Goal: Task Accomplishment & Management: Manage account settings

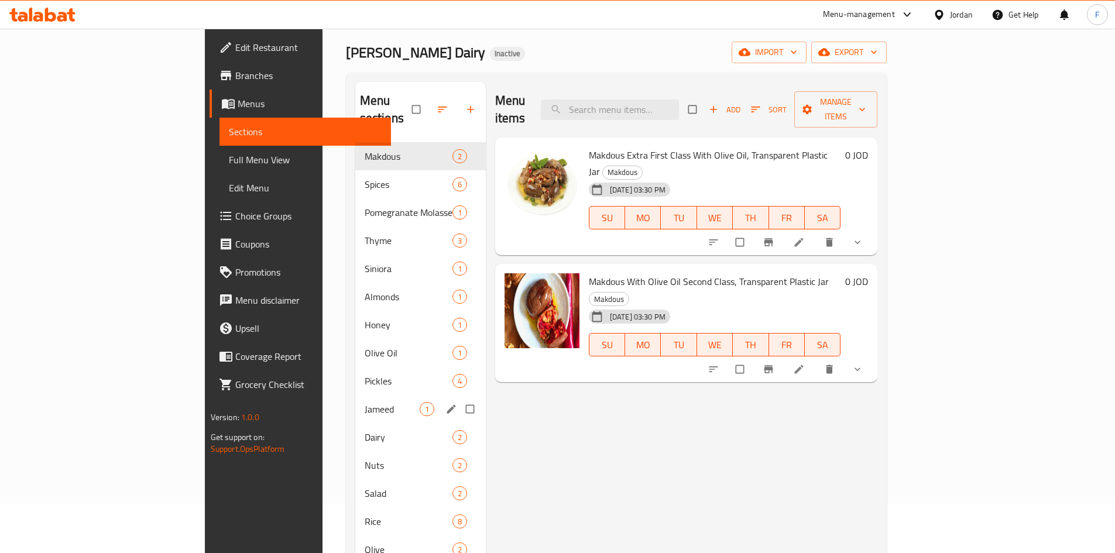
scroll to position [47, 0]
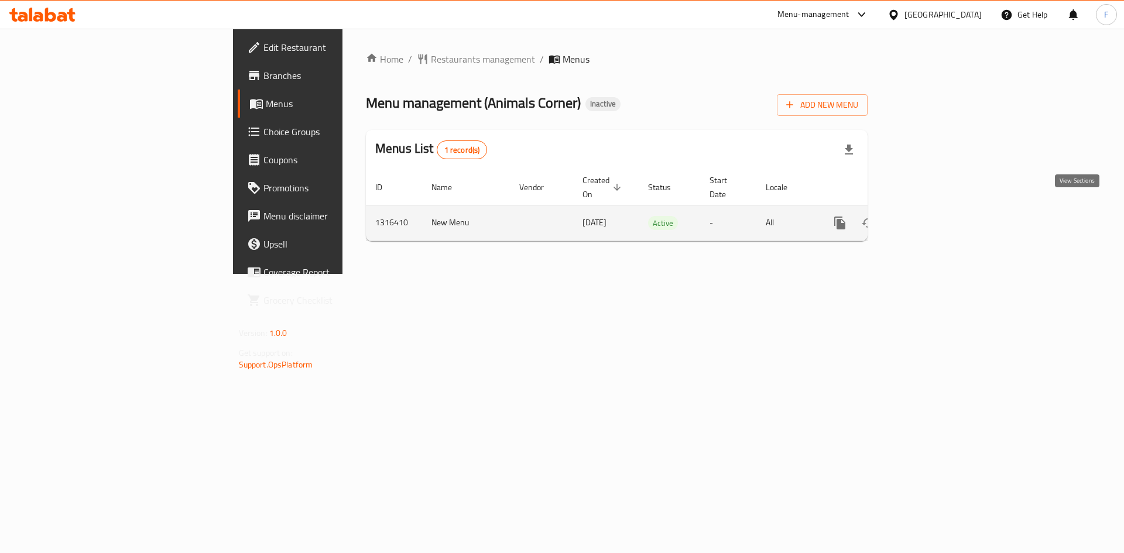
click at [931, 216] on icon "enhanced table" at bounding box center [924, 223] width 14 height 14
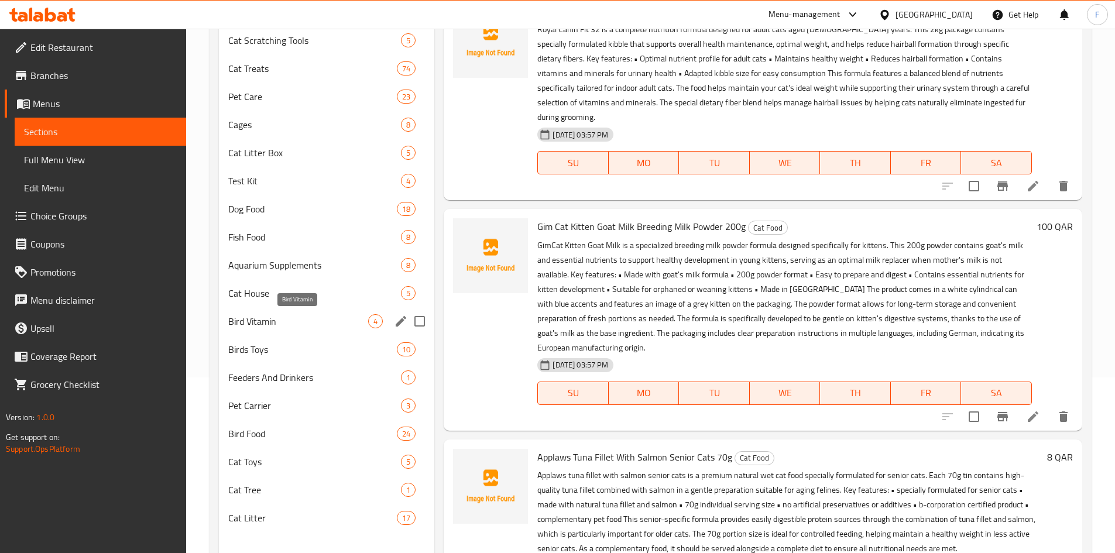
scroll to position [234, 0]
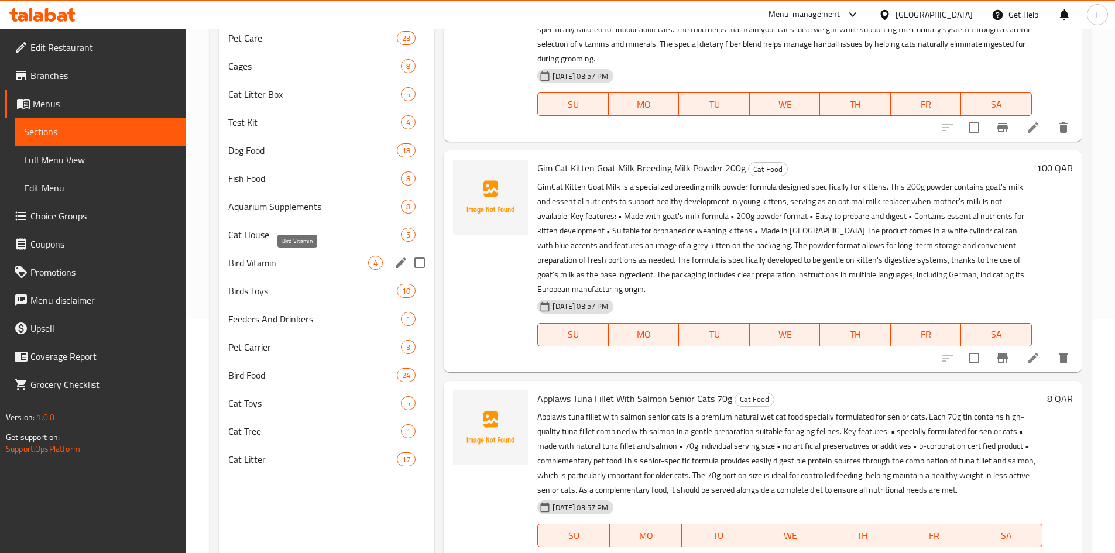
click at [300, 266] on span "Bird Vitamin" at bounding box center [298, 263] width 140 height 14
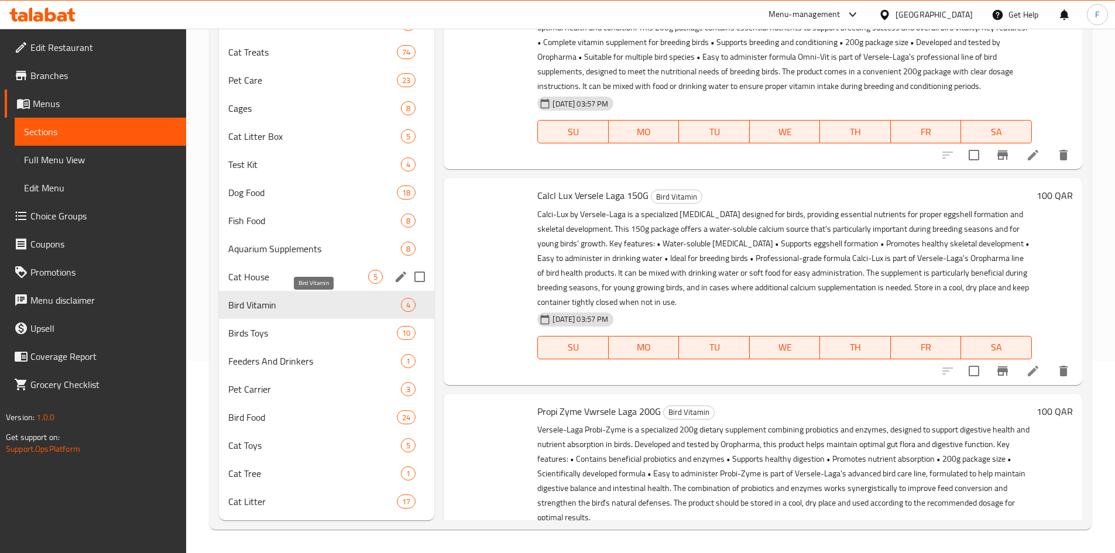
scroll to position [192, 0]
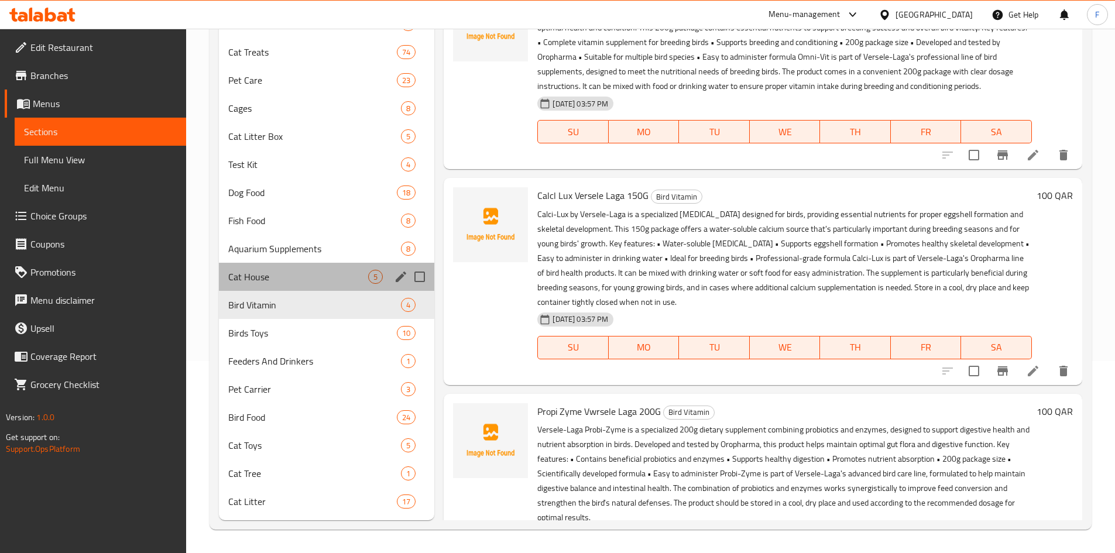
click at [295, 290] on div "Cat House 5" at bounding box center [327, 277] width 216 height 28
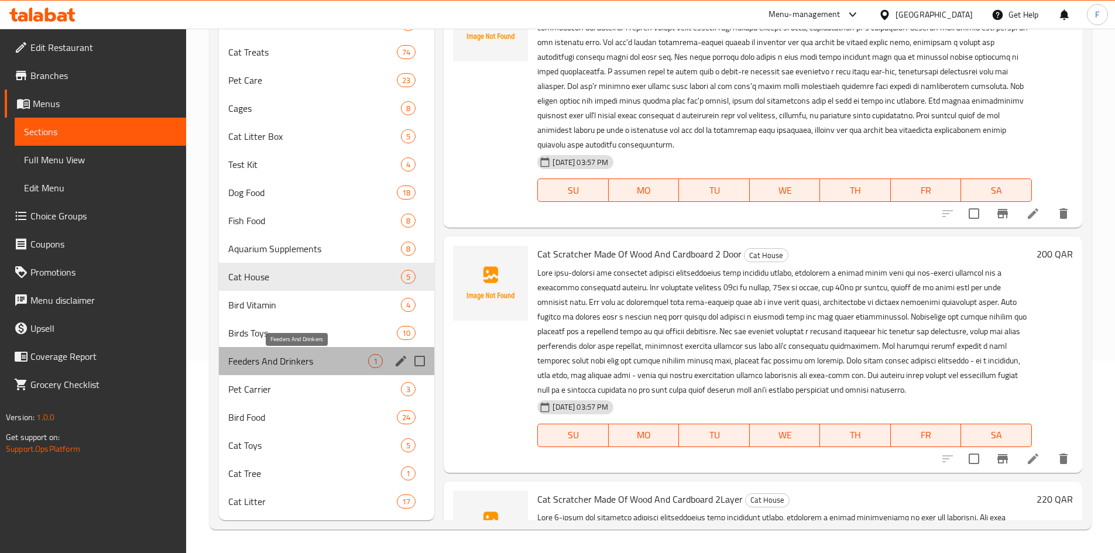
click at [270, 361] on span "Feeders And Drinkers" at bounding box center [298, 361] width 140 height 14
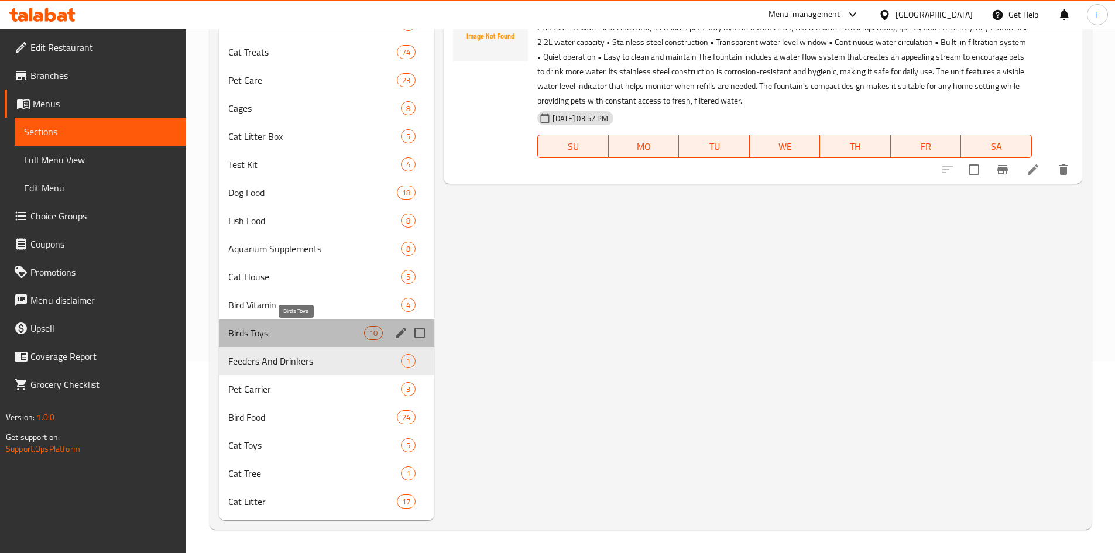
click at [266, 333] on span "Birds Toys" at bounding box center [296, 333] width 136 height 14
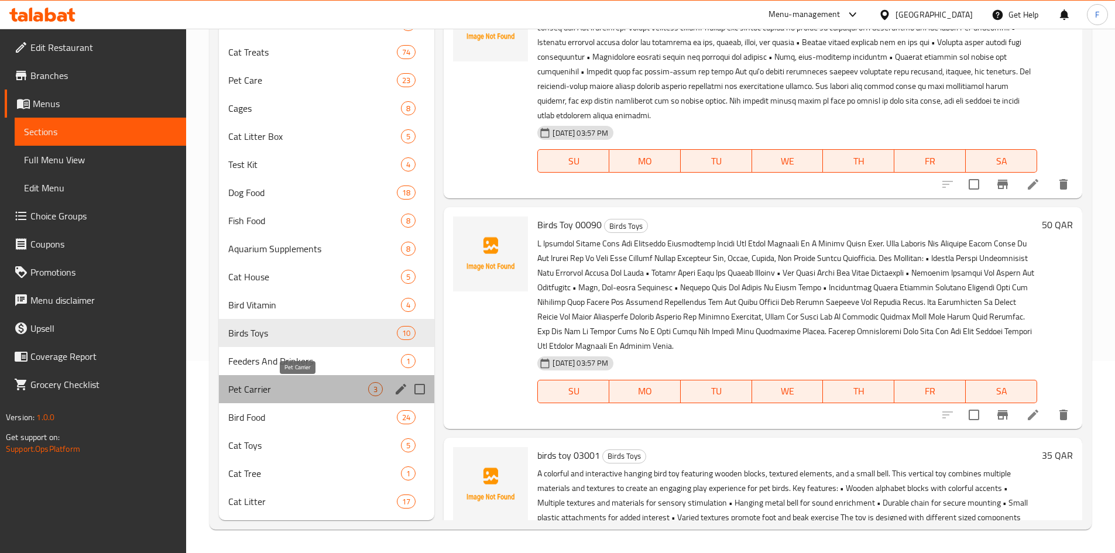
click at [249, 390] on span "Pet Carrier" at bounding box center [298, 389] width 140 height 14
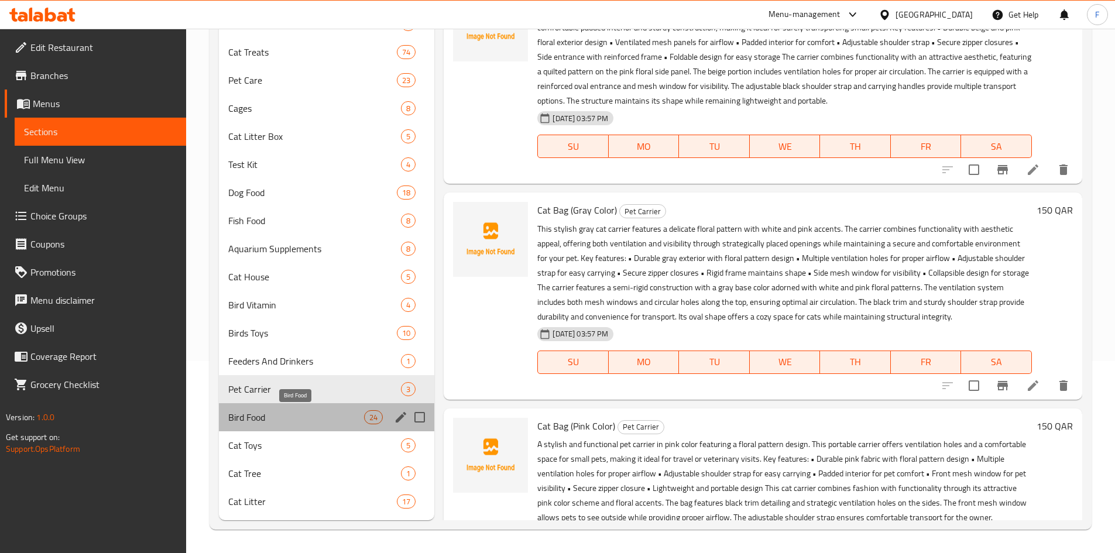
click at [251, 418] on span "Bird Food" at bounding box center [296, 417] width 136 height 14
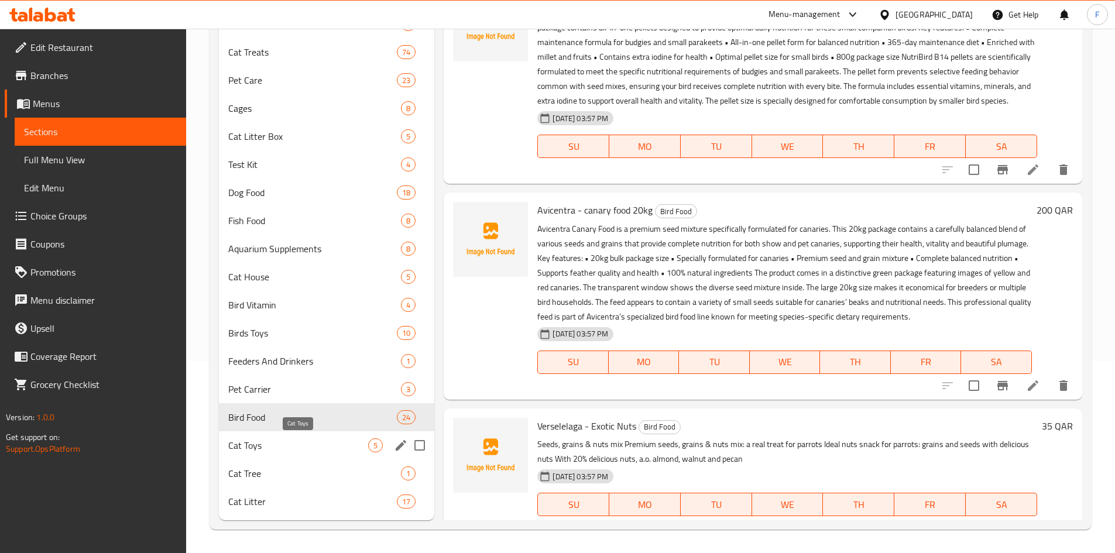
click at [253, 439] on span "Cat Toys" at bounding box center [298, 445] width 140 height 14
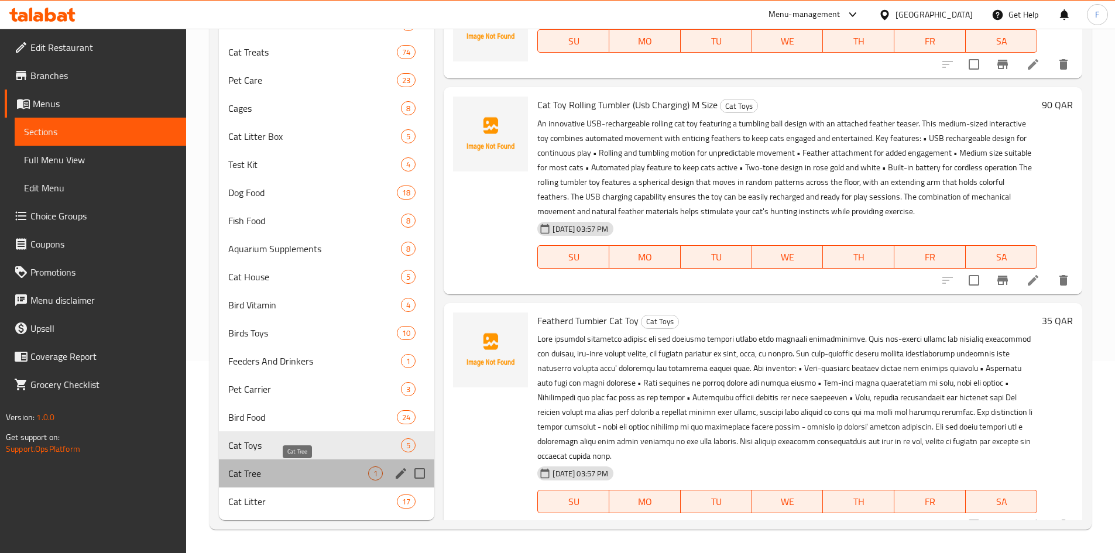
click at [262, 469] on span "Cat Tree" at bounding box center [298, 473] width 140 height 14
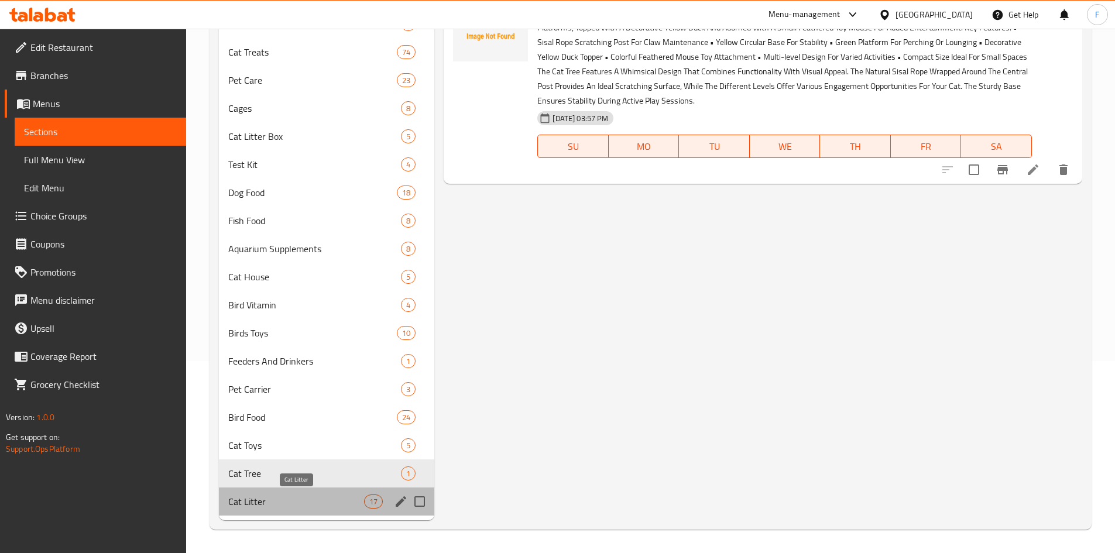
click at [269, 502] on span "Cat Litter" at bounding box center [296, 501] width 136 height 14
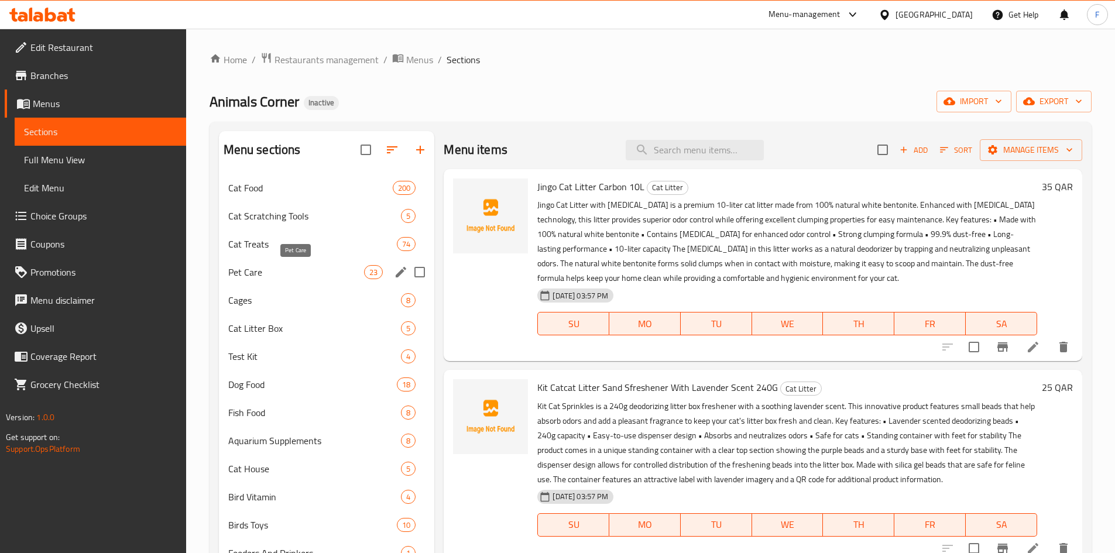
click at [291, 274] on span "Pet Care" at bounding box center [296, 272] width 136 height 14
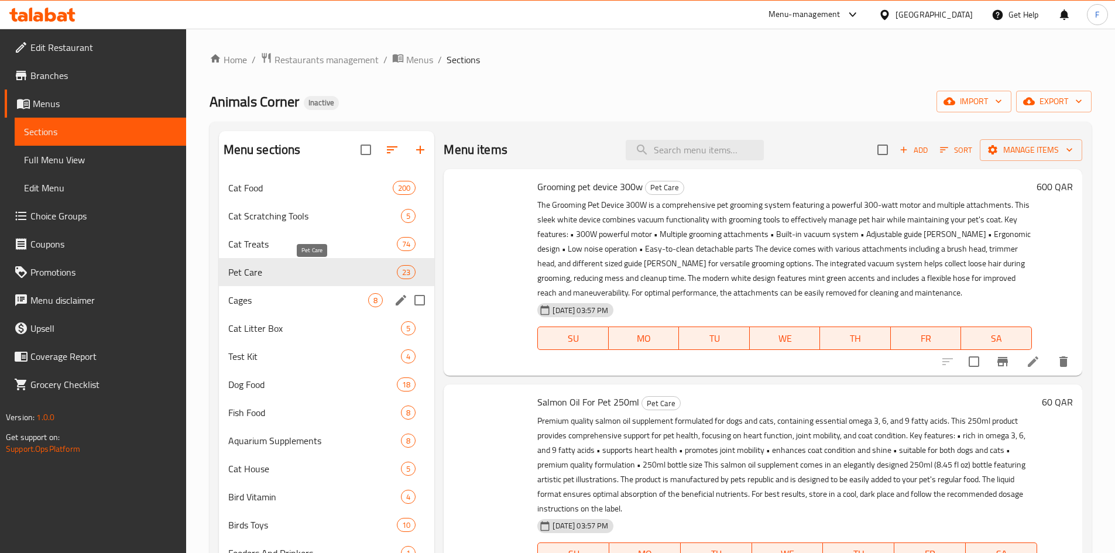
click at [280, 298] on span "Cages" at bounding box center [298, 300] width 140 height 14
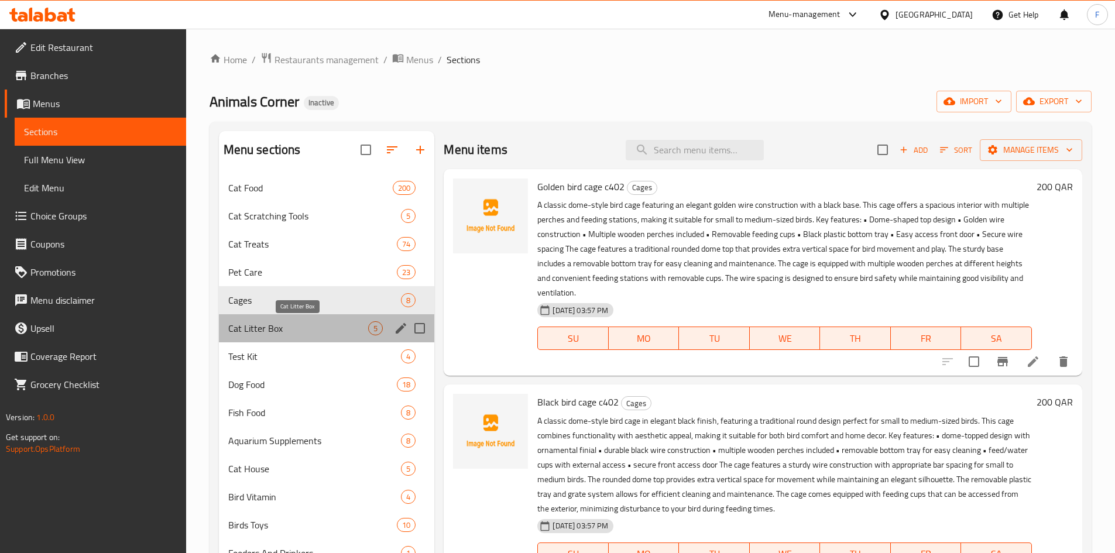
click at [269, 334] on span "Cat Litter Box" at bounding box center [298, 328] width 140 height 14
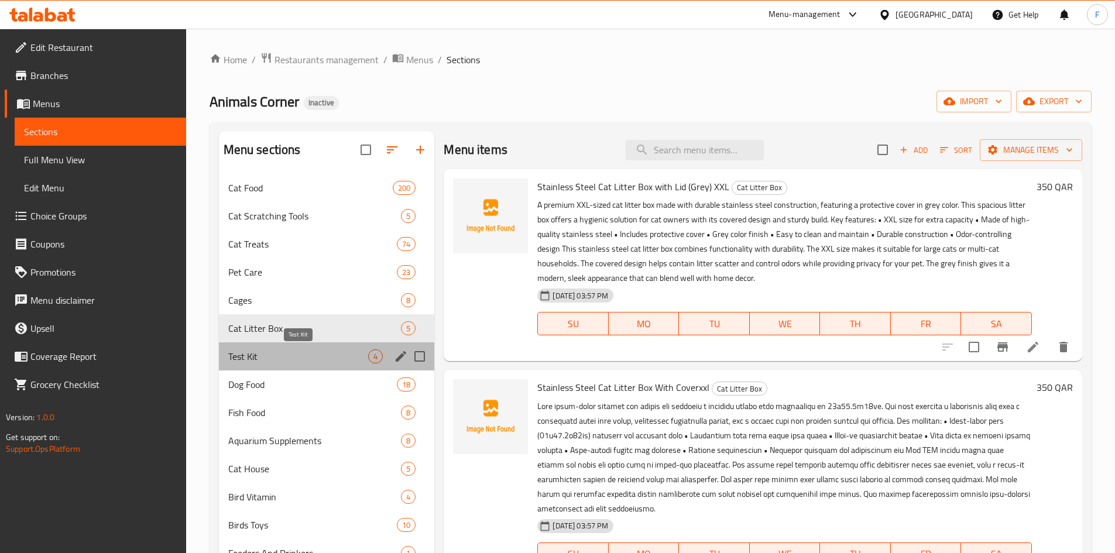
click at [282, 356] on span "Test Kit" at bounding box center [298, 356] width 140 height 14
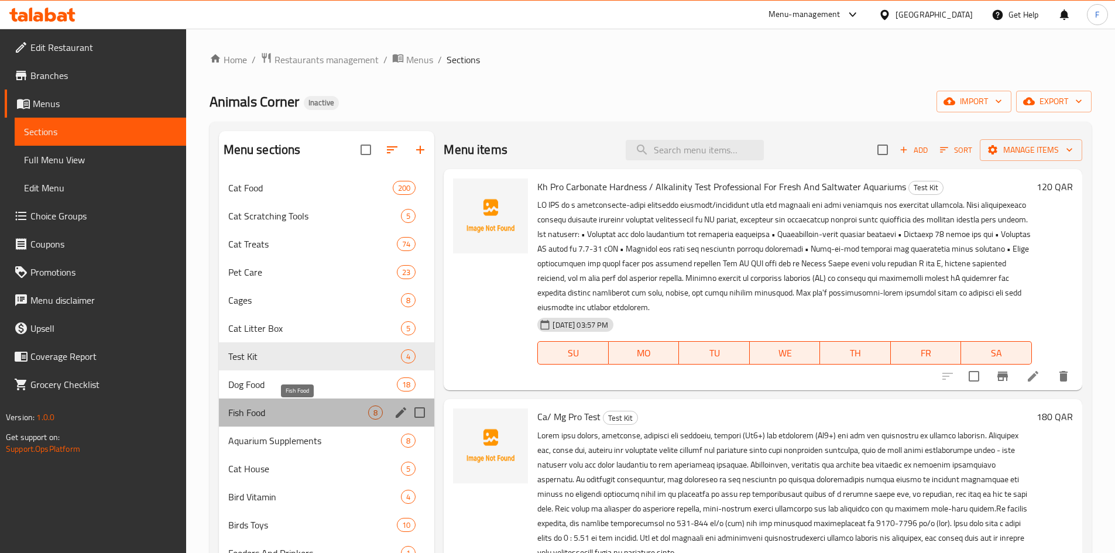
click at [247, 411] on span "Fish Food" at bounding box center [298, 413] width 140 height 14
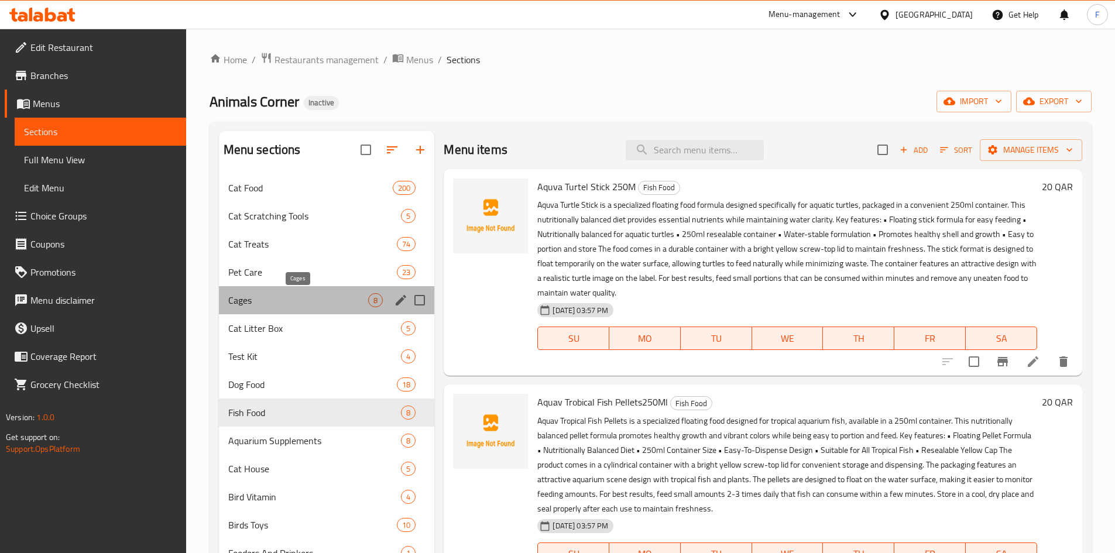
click at [244, 295] on span "Cages" at bounding box center [298, 300] width 140 height 14
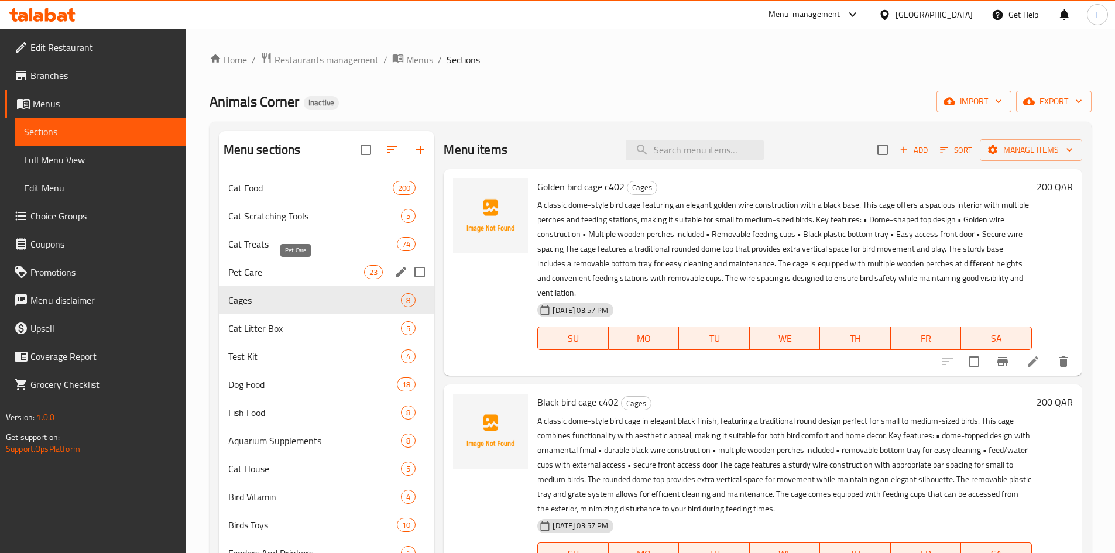
click at [250, 267] on span "Pet Care" at bounding box center [296, 272] width 136 height 14
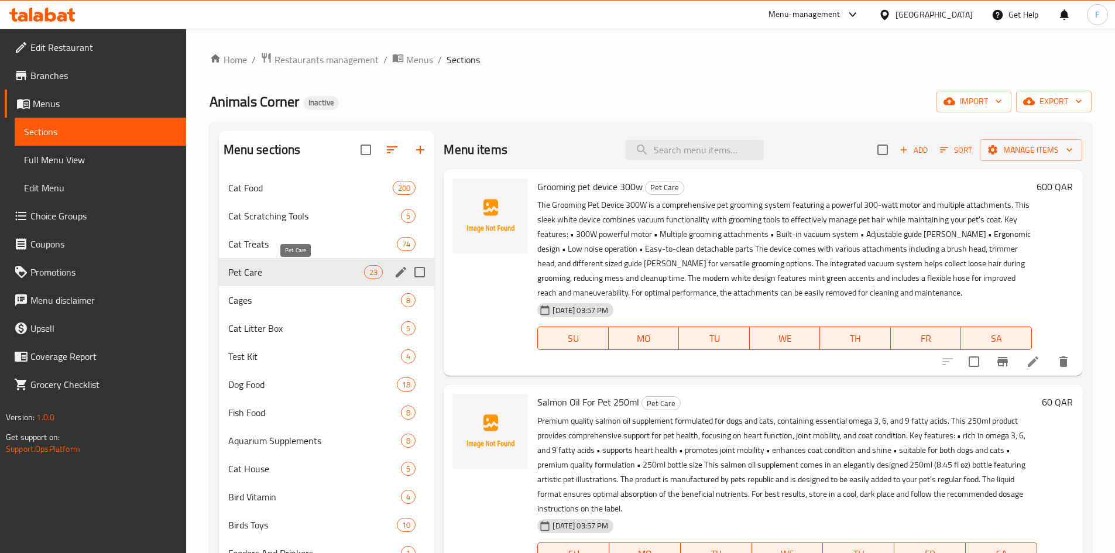
click at [313, 271] on span "Pet Care" at bounding box center [296, 272] width 136 height 14
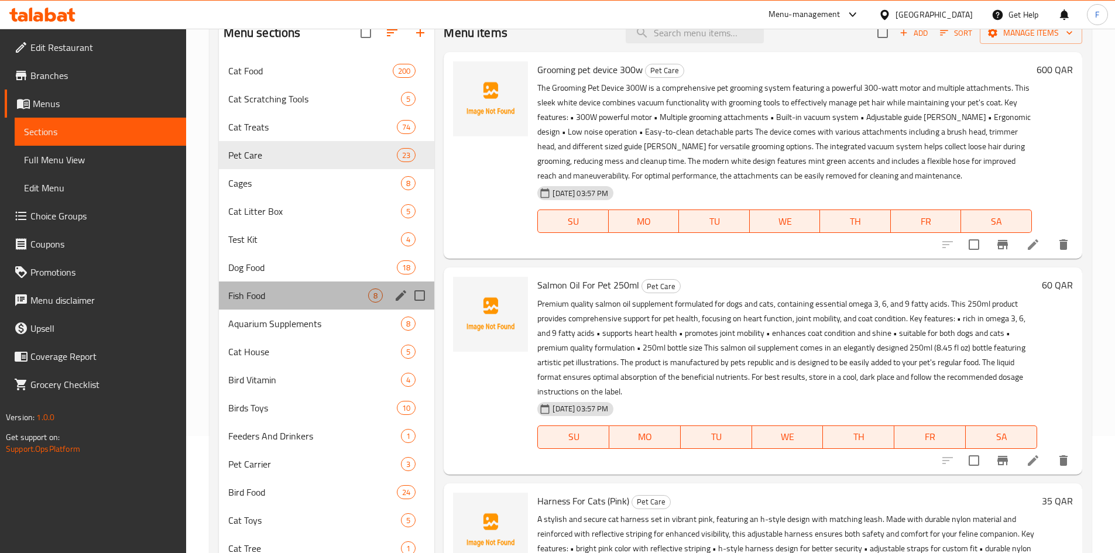
click at [251, 303] on div "Fish Food 8" at bounding box center [327, 295] width 216 height 28
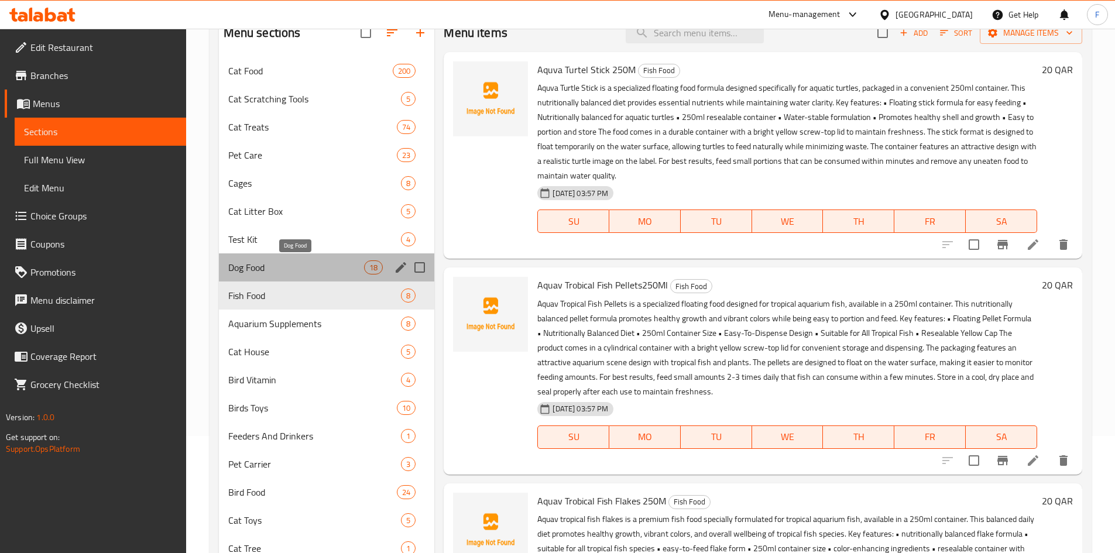
click at [255, 271] on span "Dog Food" at bounding box center [296, 267] width 136 height 14
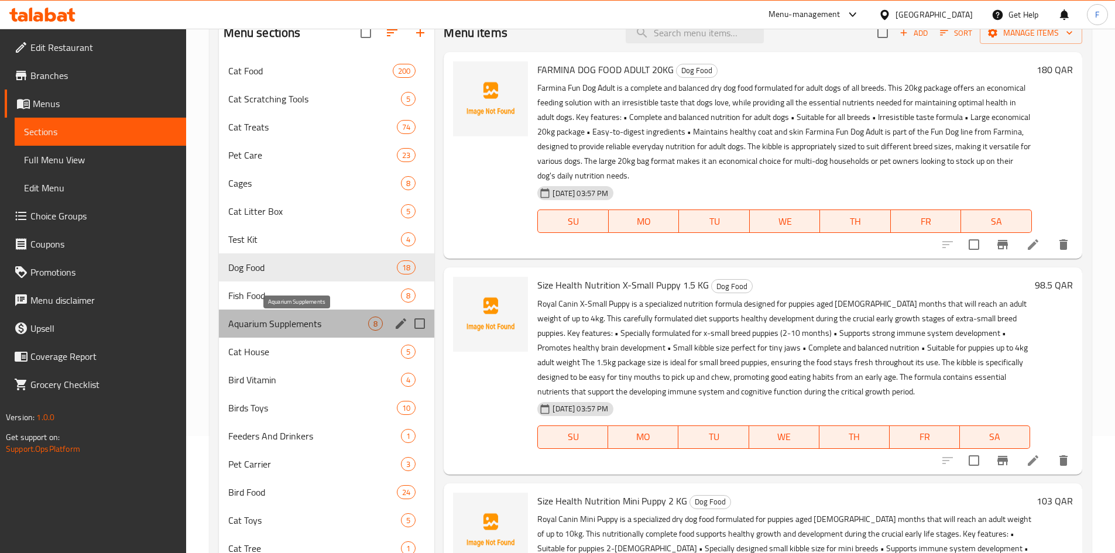
drag, startPoint x: 246, startPoint y: 327, endPoint x: 248, endPoint y: 339, distance: 11.8
click at [247, 328] on span "Aquarium Supplements" at bounding box center [298, 324] width 140 height 14
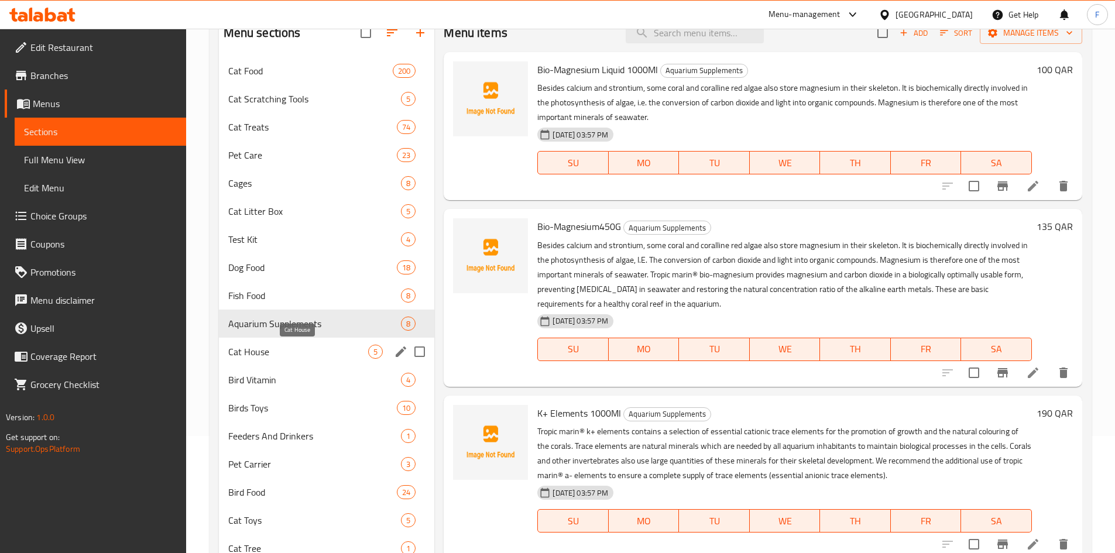
click at [250, 354] on span "Cat House" at bounding box center [298, 352] width 140 height 14
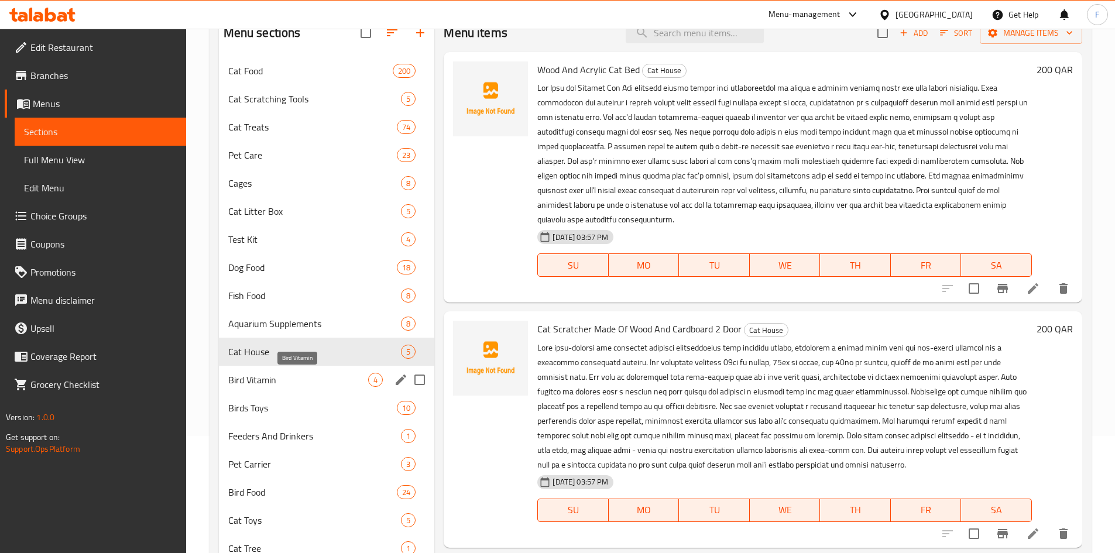
click at [253, 378] on span "Bird Vitamin" at bounding box center [298, 380] width 140 height 14
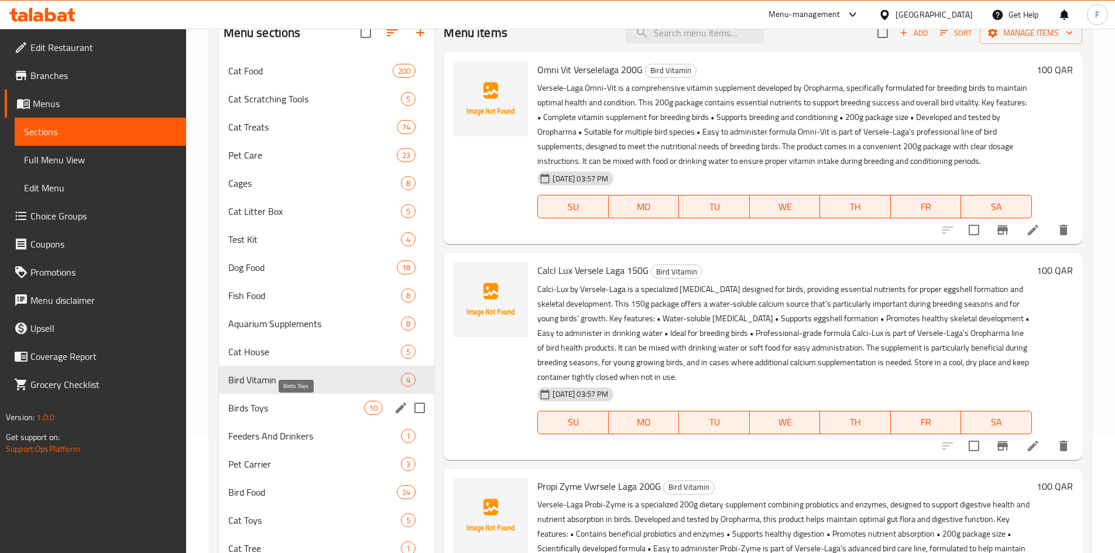
click at [256, 407] on span "Birds Toys" at bounding box center [296, 408] width 136 height 14
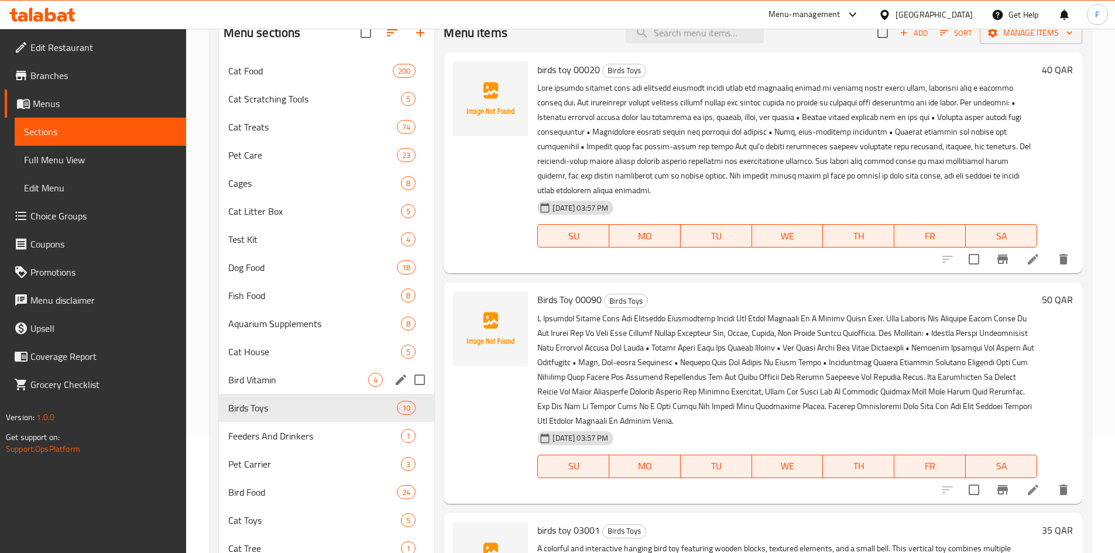
click at [255, 369] on div "Bird Vitamin 4" at bounding box center [327, 380] width 216 height 28
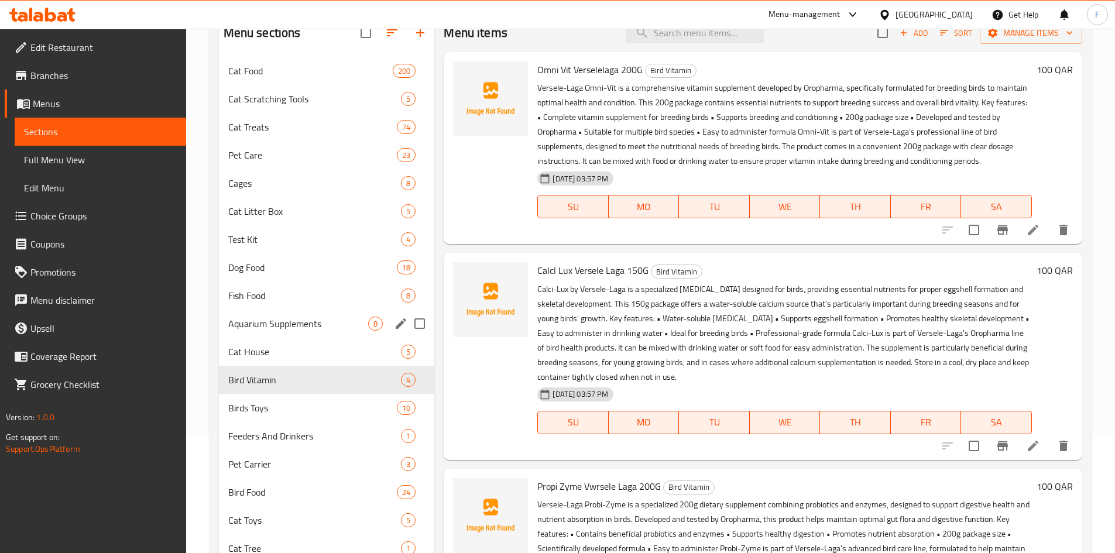
click at [262, 335] on div "Aquarium Supplements 8" at bounding box center [327, 324] width 216 height 28
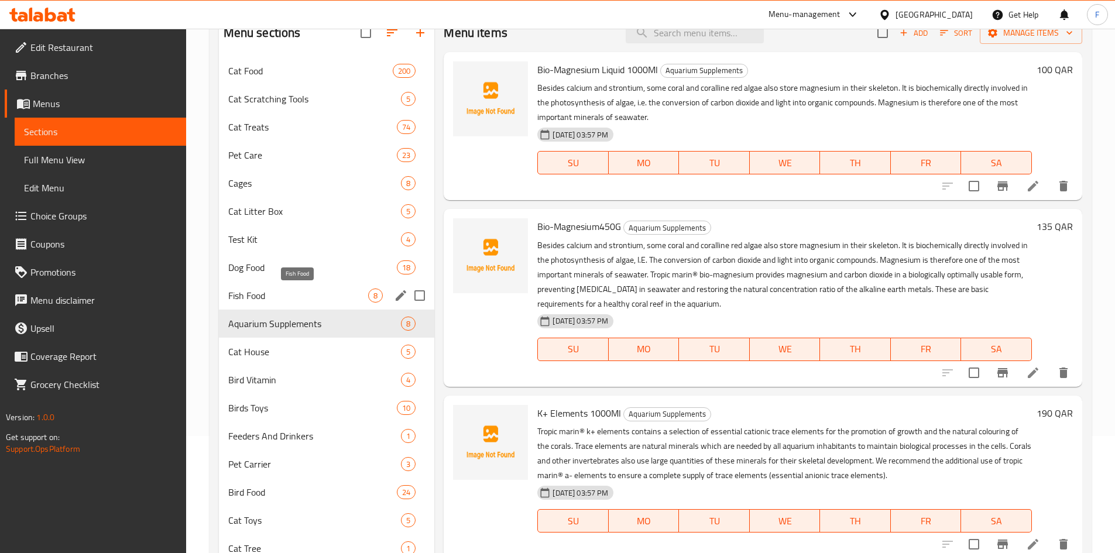
click at [264, 293] on span "Fish Food" at bounding box center [298, 296] width 140 height 14
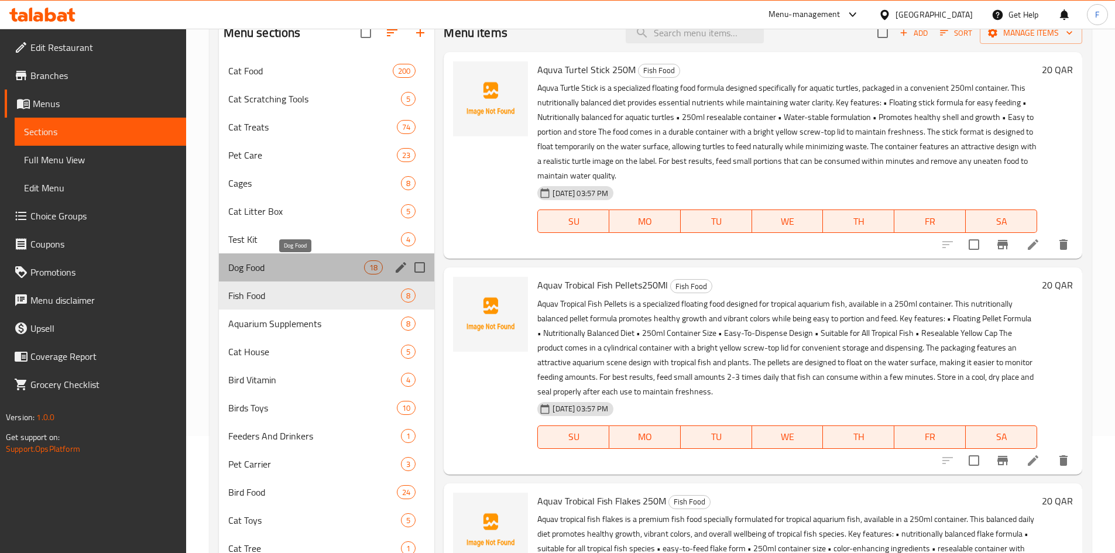
click at [266, 271] on span "Dog Food" at bounding box center [296, 267] width 136 height 14
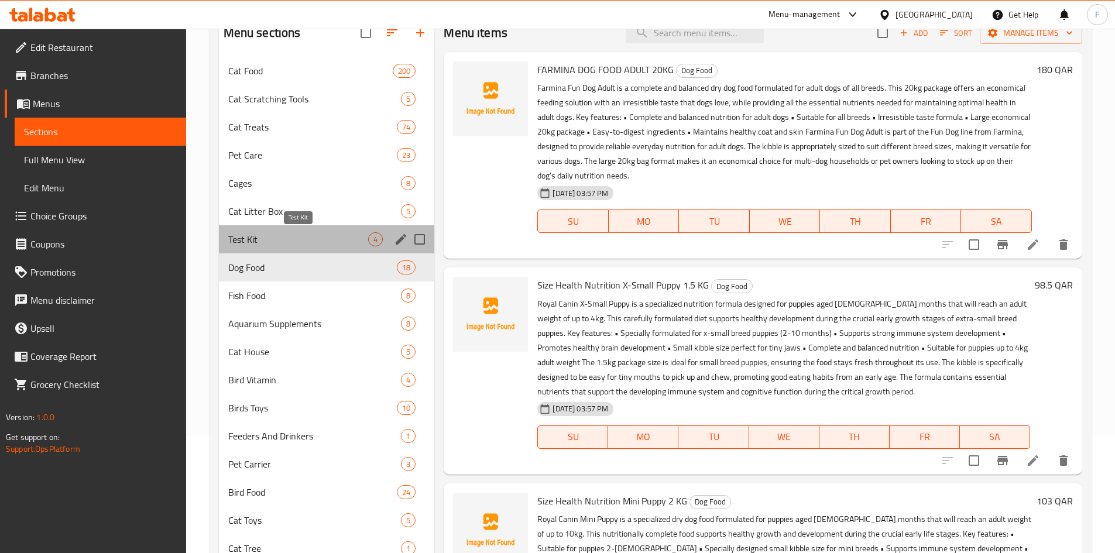
click at [265, 241] on span "Test Kit" at bounding box center [298, 239] width 140 height 14
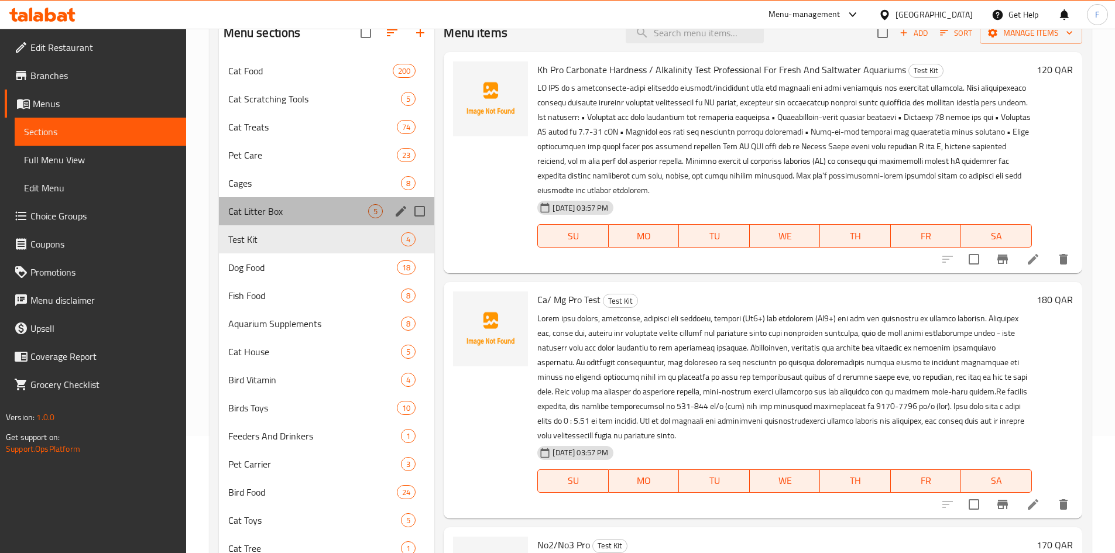
click at [262, 200] on div "Cat Litter Box 5" at bounding box center [327, 211] width 216 height 28
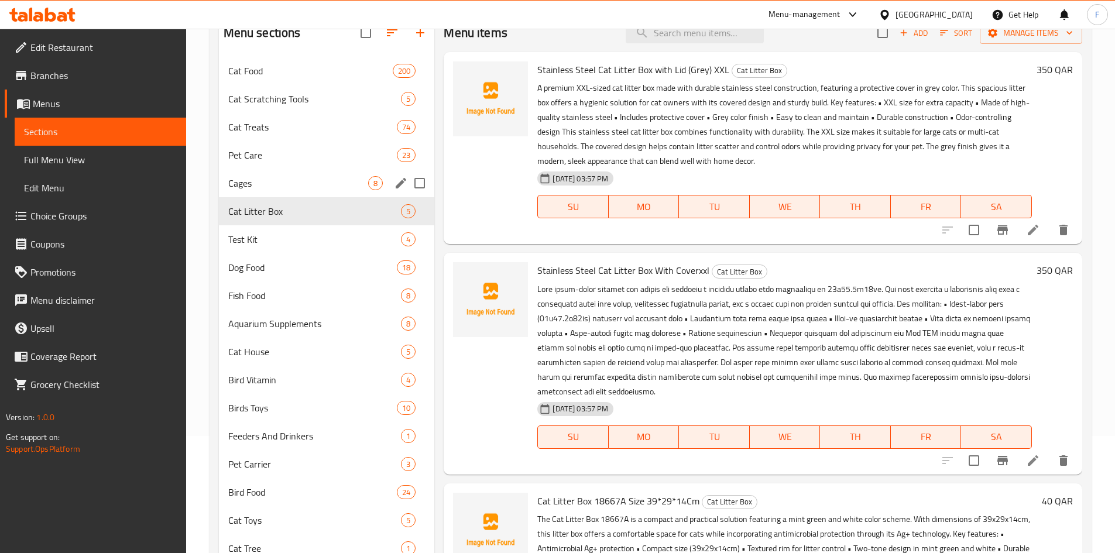
click at [255, 169] on div "Cages 8" at bounding box center [327, 183] width 216 height 28
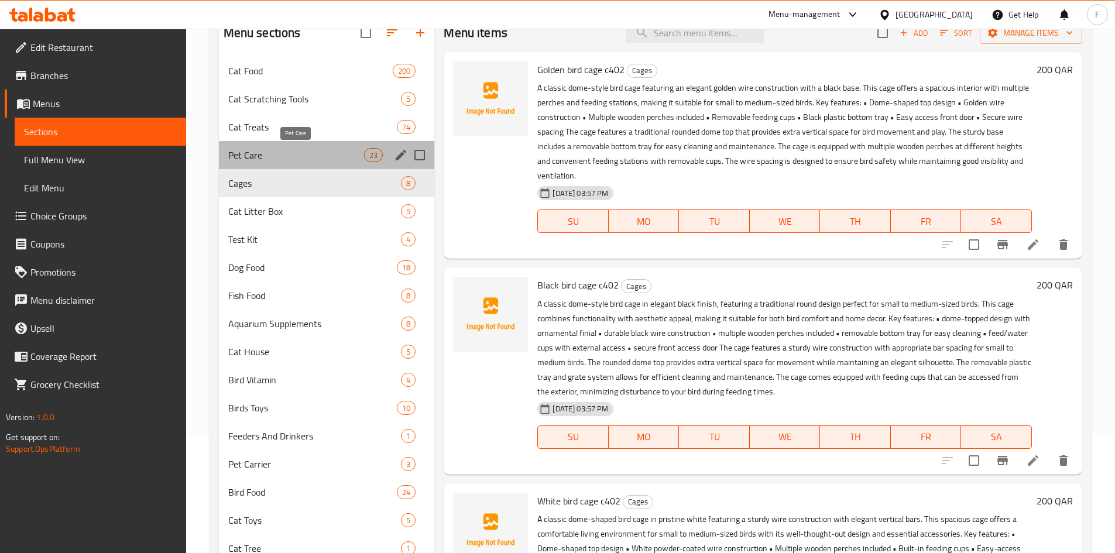
click at [255, 153] on span "Pet Care" at bounding box center [296, 155] width 136 height 14
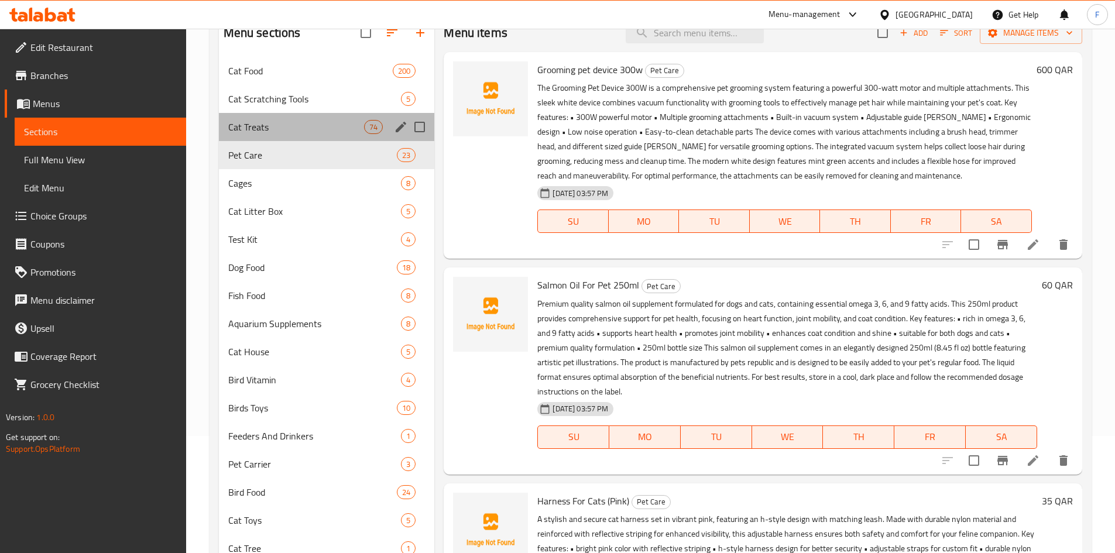
click at [255, 135] on div "Cat Treats 74" at bounding box center [327, 127] width 216 height 28
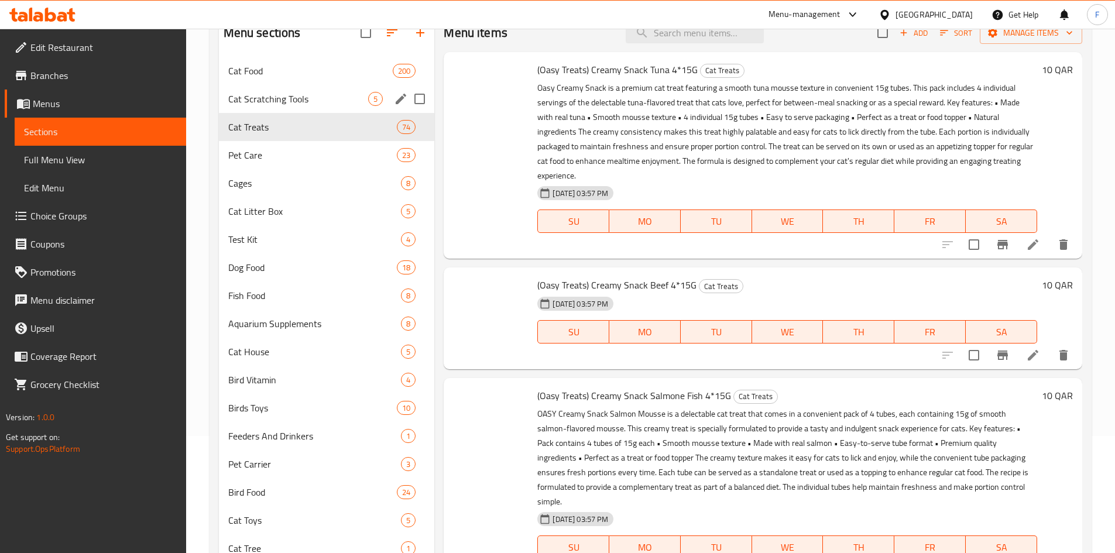
click at [263, 94] on span "Cat Scratching Tools" at bounding box center [298, 99] width 140 height 14
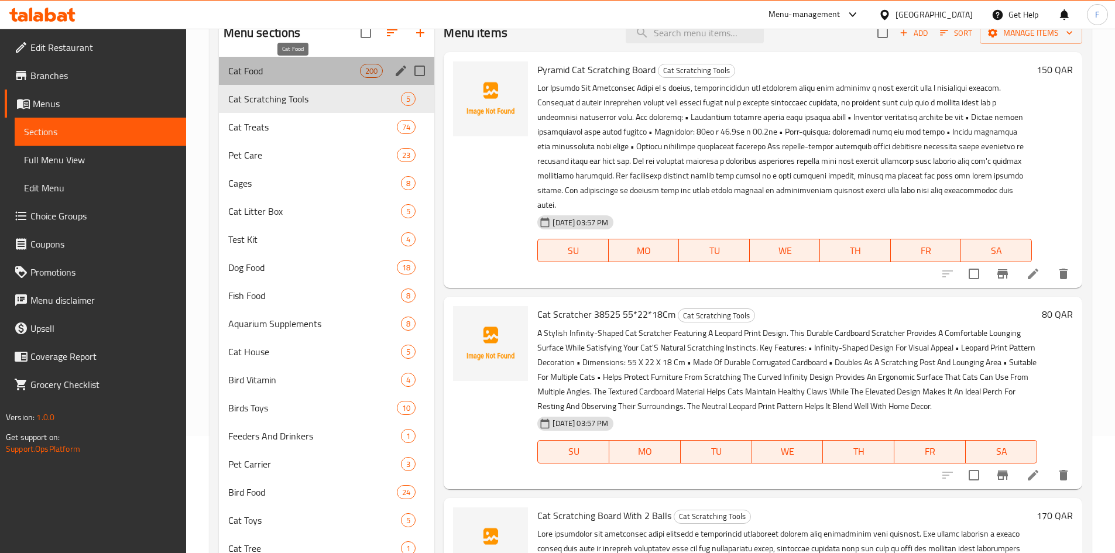
click at [270, 68] on span "Cat Food" at bounding box center [294, 71] width 132 height 14
click at [259, 352] on span "Cat House" at bounding box center [314, 352] width 173 height 14
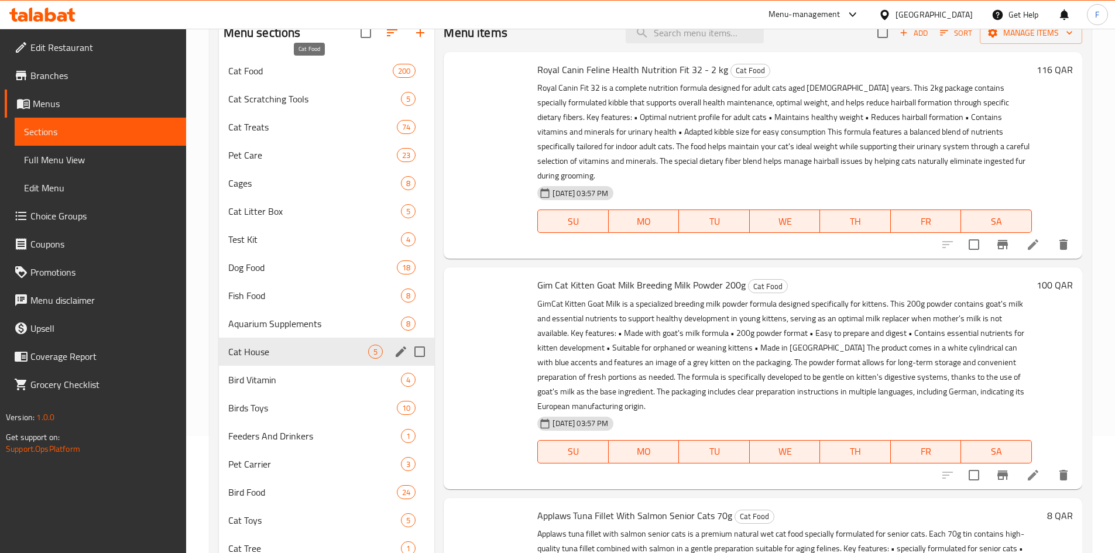
click at [255, 342] on div "Cat House 5" at bounding box center [327, 352] width 216 height 28
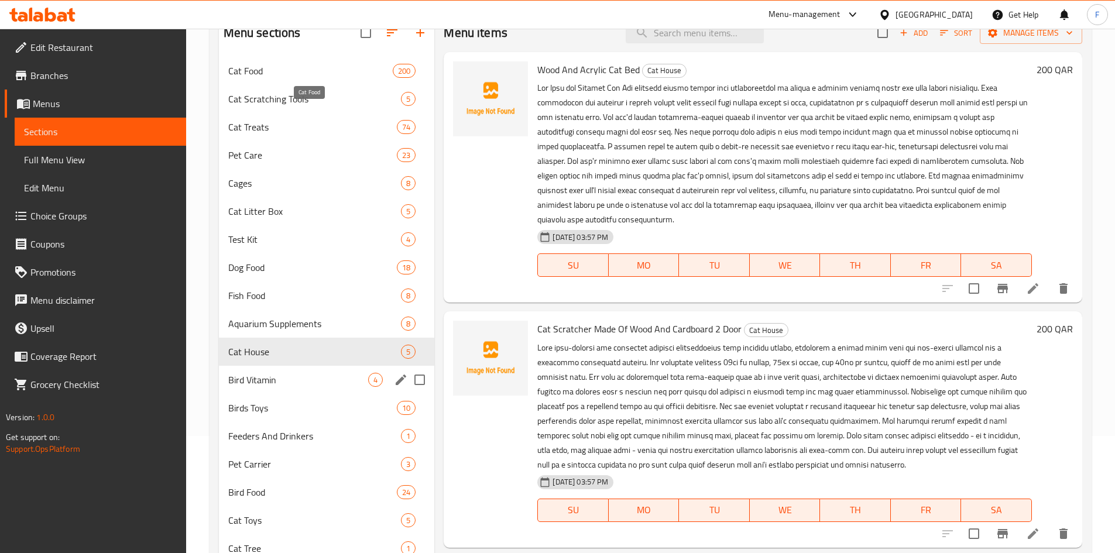
scroll to position [192, 0]
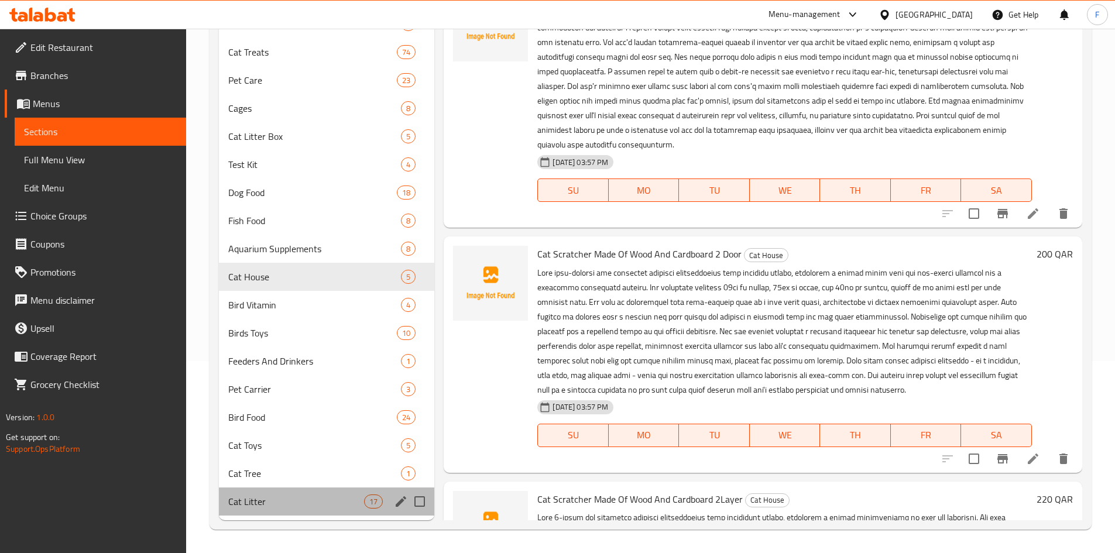
click at [289, 491] on div "Cat Litter 17" at bounding box center [327, 501] width 216 height 28
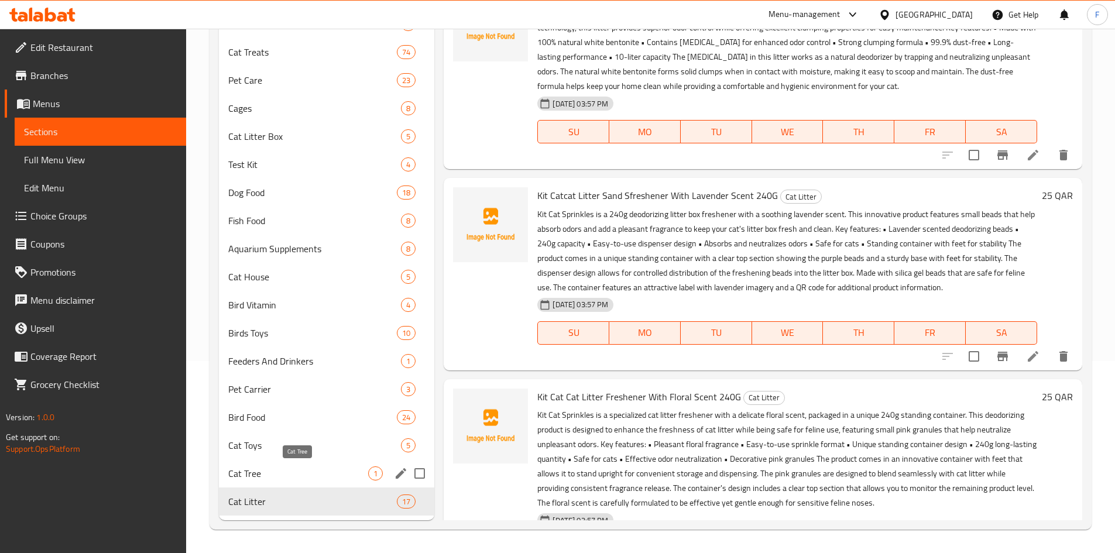
click at [290, 468] on span "Cat Tree" at bounding box center [298, 473] width 140 height 14
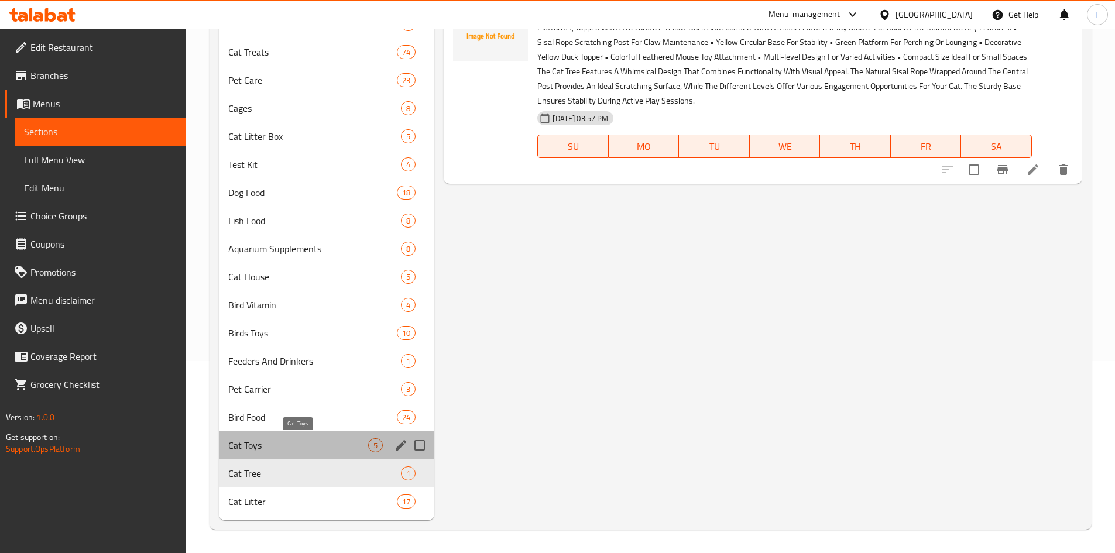
click at [290, 445] on span "Cat Toys" at bounding box center [298, 445] width 140 height 14
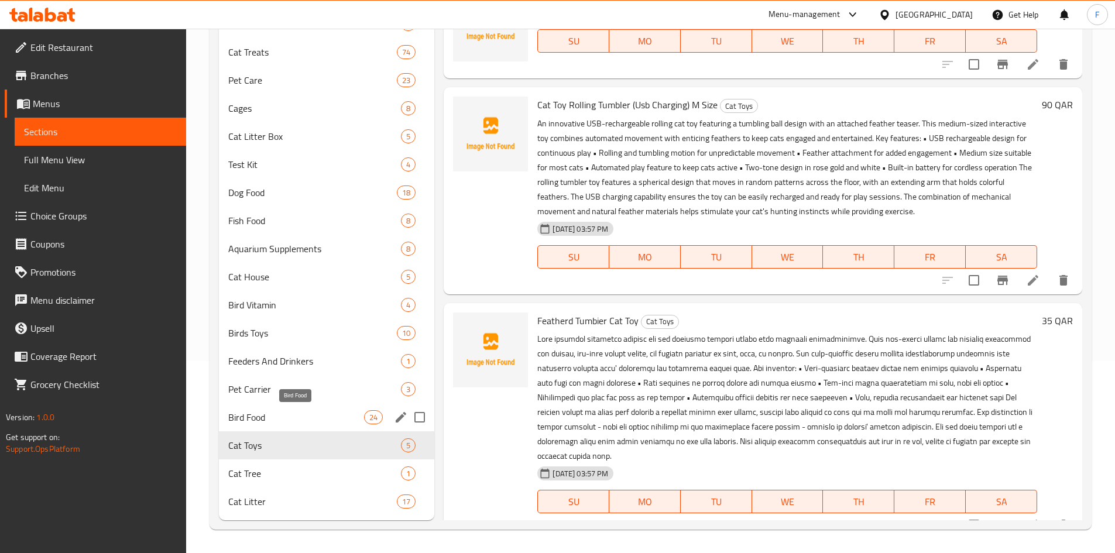
click at [286, 414] on span "Bird Food" at bounding box center [296, 417] width 136 height 14
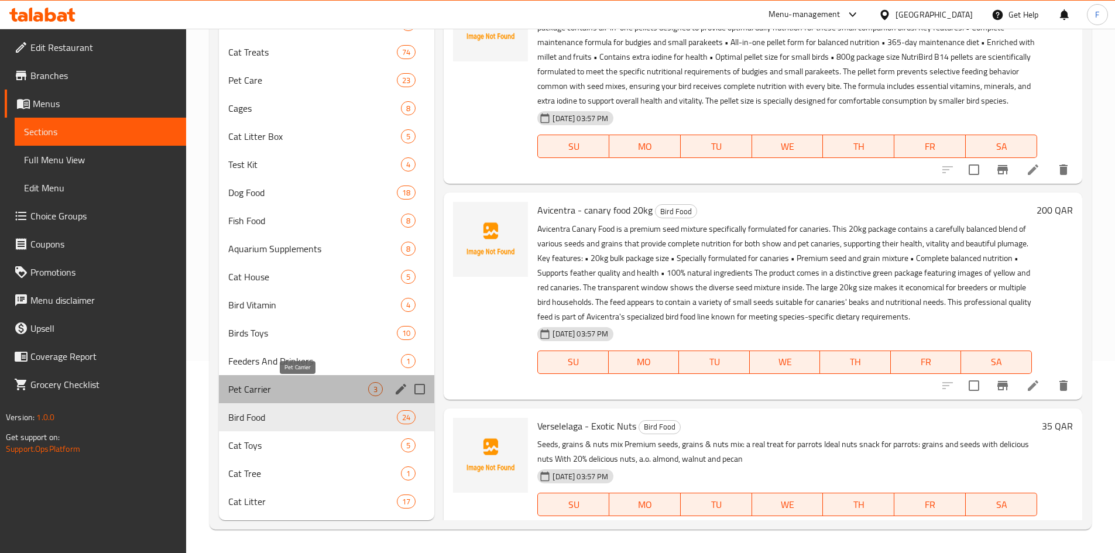
click at [284, 387] on span "Pet Carrier" at bounding box center [298, 389] width 140 height 14
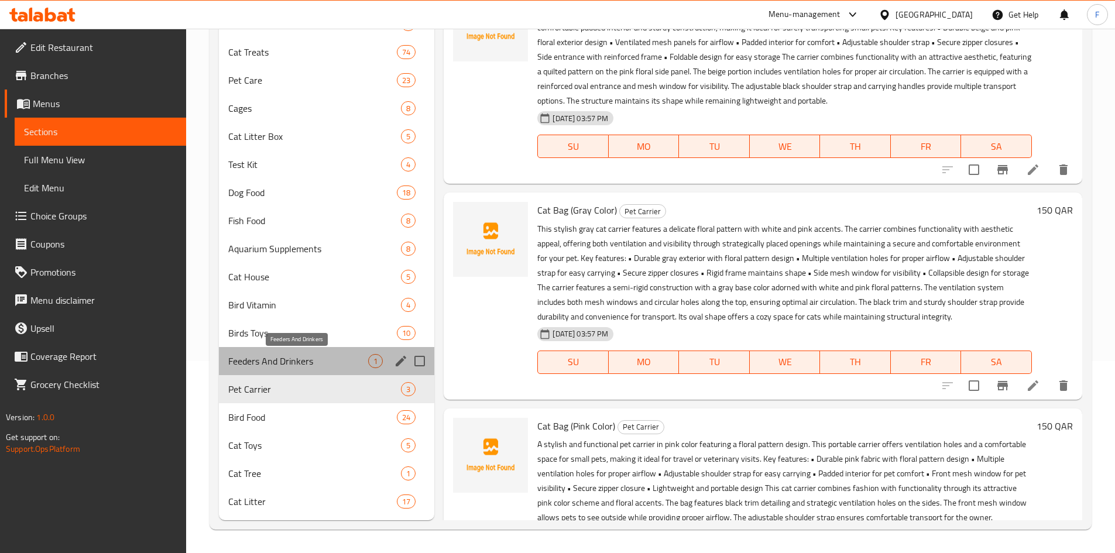
click at [279, 363] on span "Feeders And Drinkers" at bounding box center [298, 361] width 140 height 14
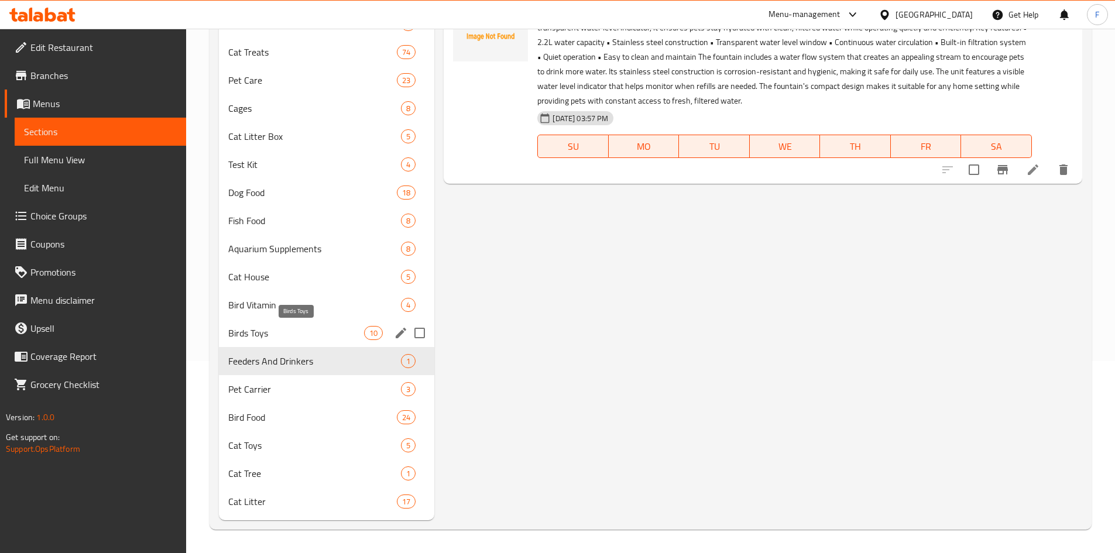
click at [266, 330] on span "Birds Toys" at bounding box center [296, 333] width 136 height 14
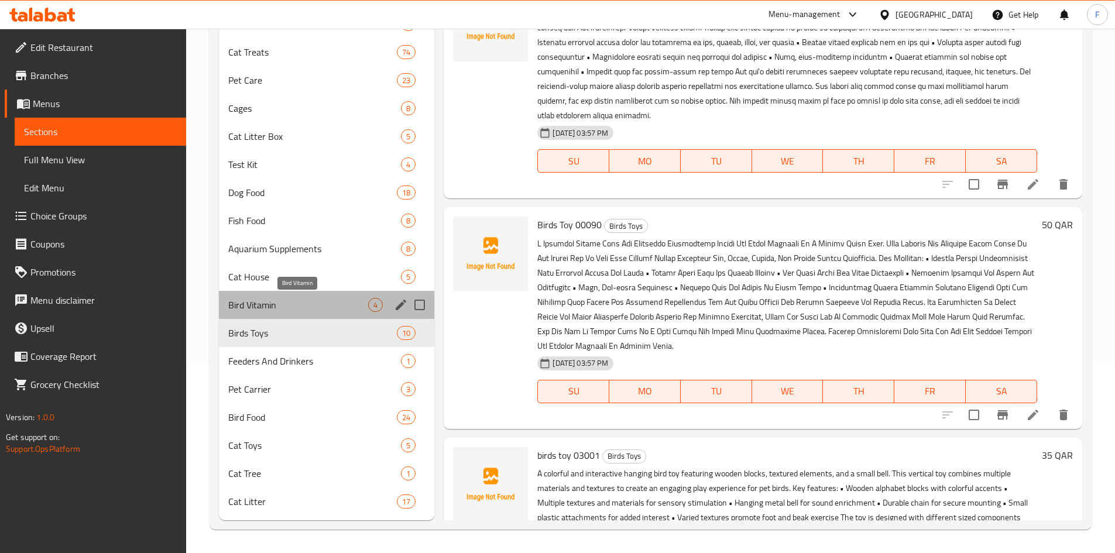
click at [263, 310] on span "Bird Vitamin" at bounding box center [298, 305] width 140 height 14
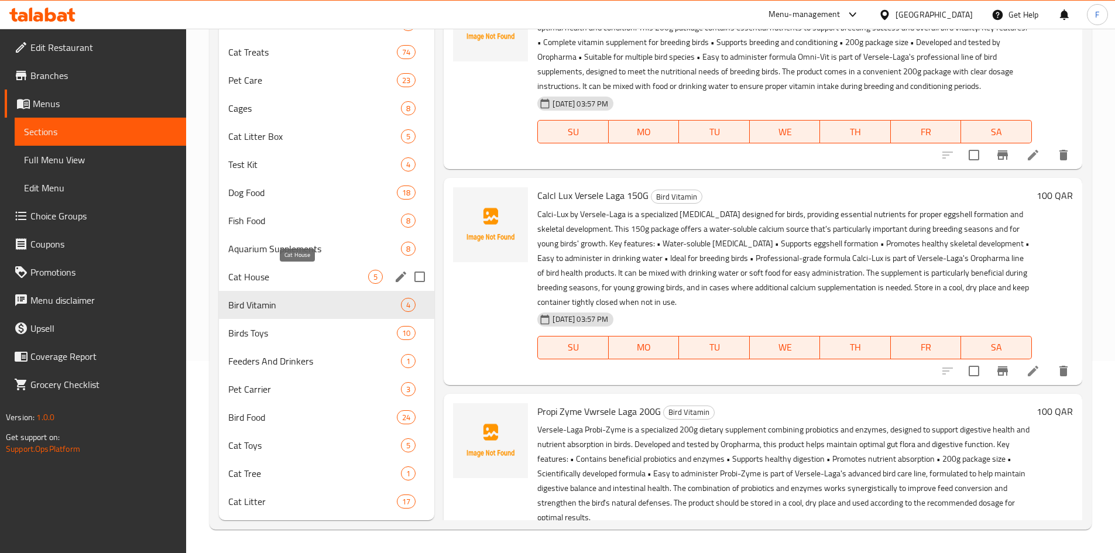
click at [259, 274] on span "Cat House" at bounding box center [298, 277] width 140 height 14
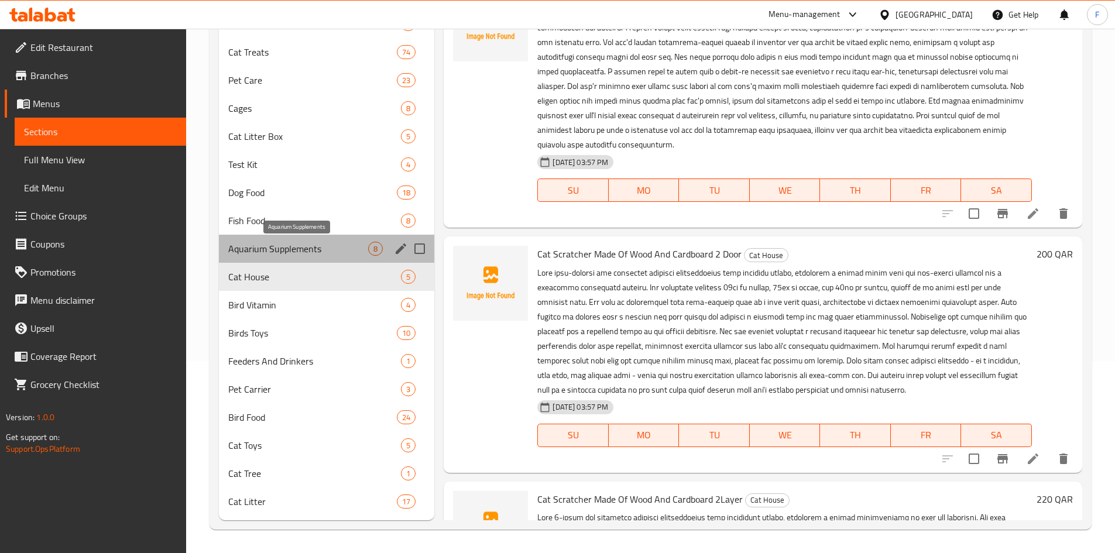
click at [260, 248] on span "Aquarium Supplements" at bounding box center [298, 249] width 140 height 14
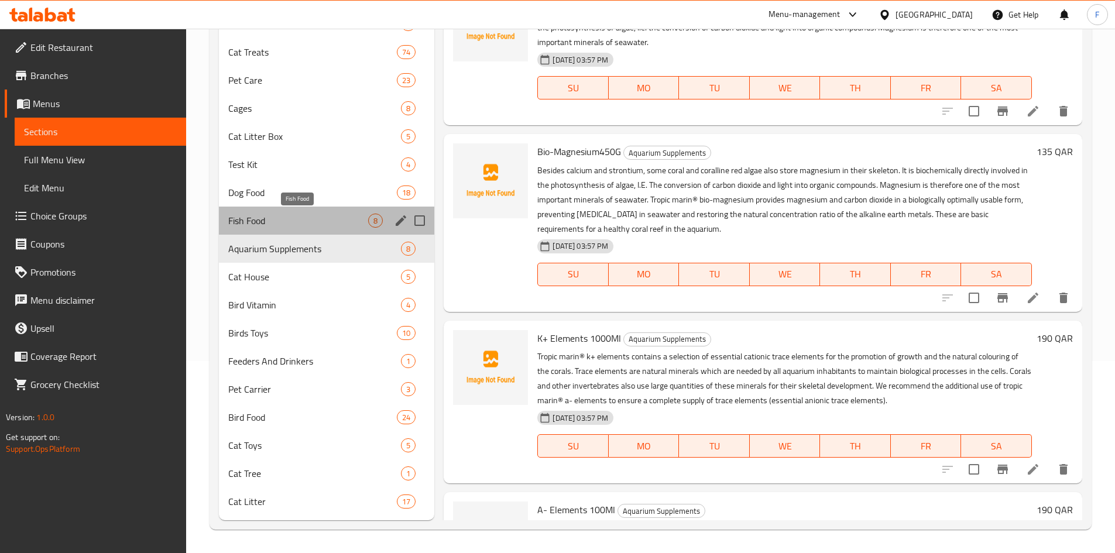
click at [259, 226] on span "Fish Food" at bounding box center [298, 221] width 140 height 14
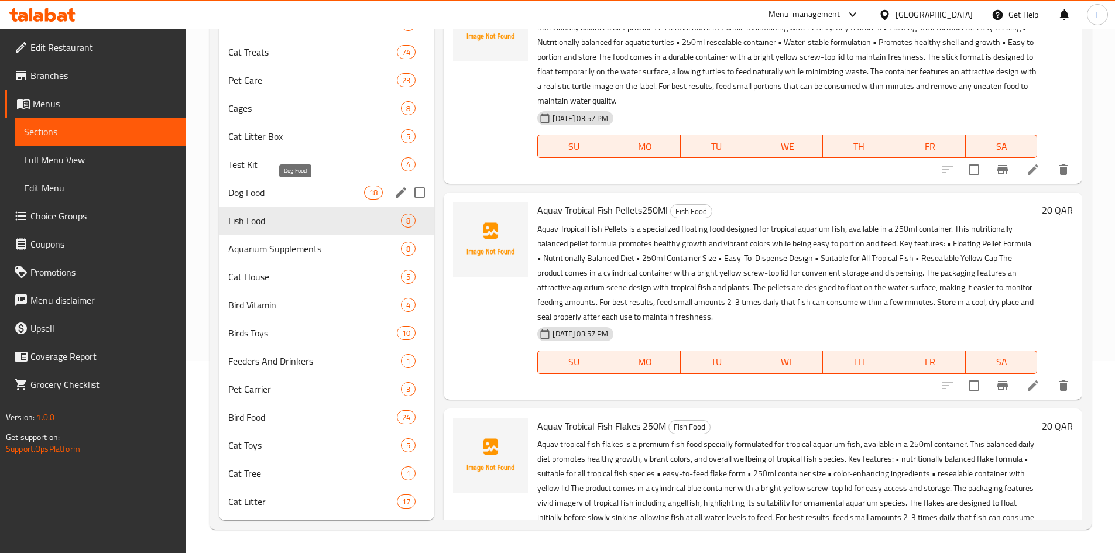
click at [262, 193] on span "Dog Food" at bounding box center [296, 193] width 136 height 14
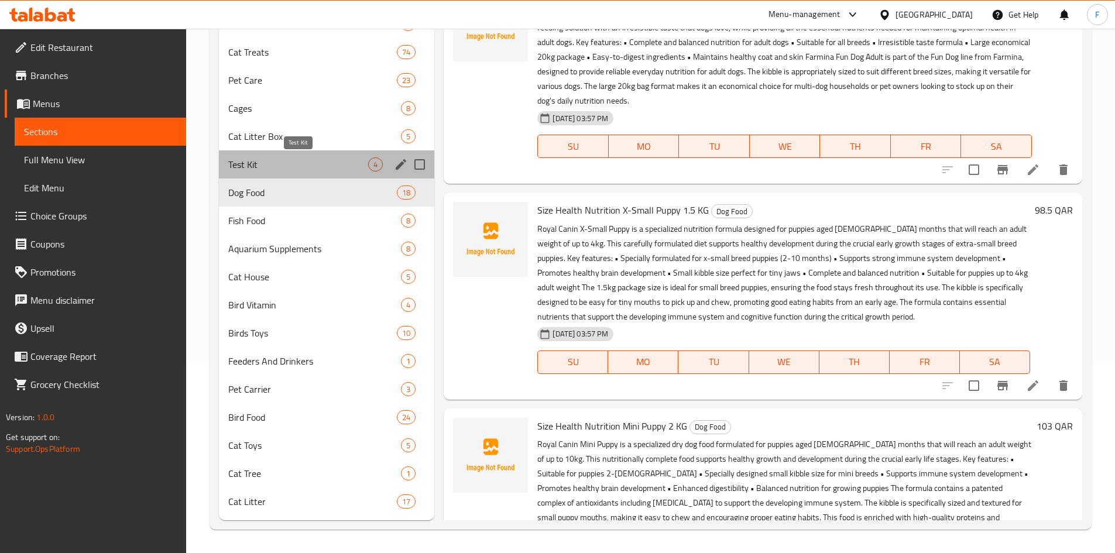
click at [266, 162] on span "Test Kit" at bounding box center [298, 164] width 140 height 14
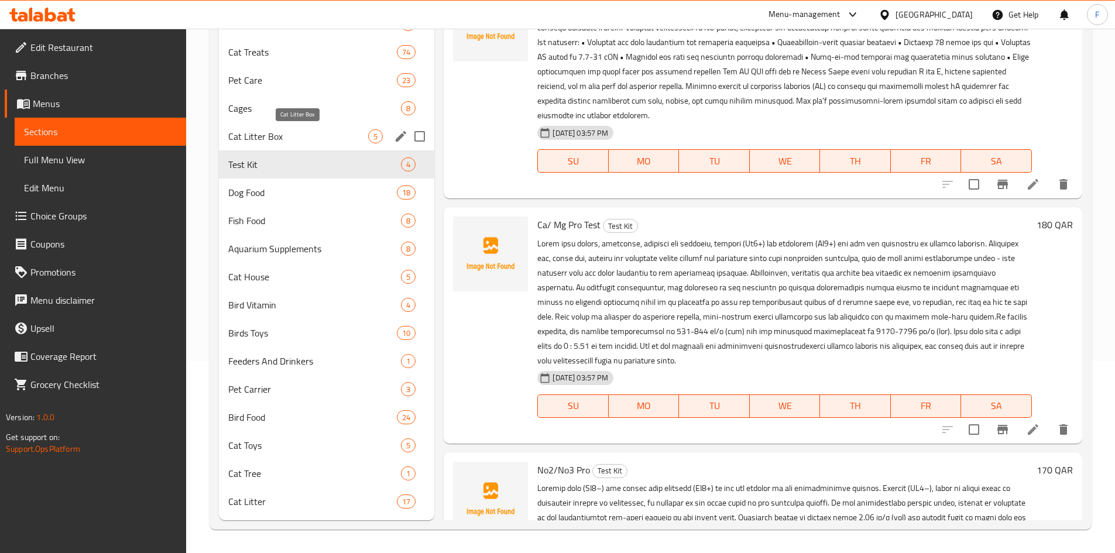
click at [266, 136] on span "Cat Litter Box" at bounding box center [298, 136] width 140 height 14
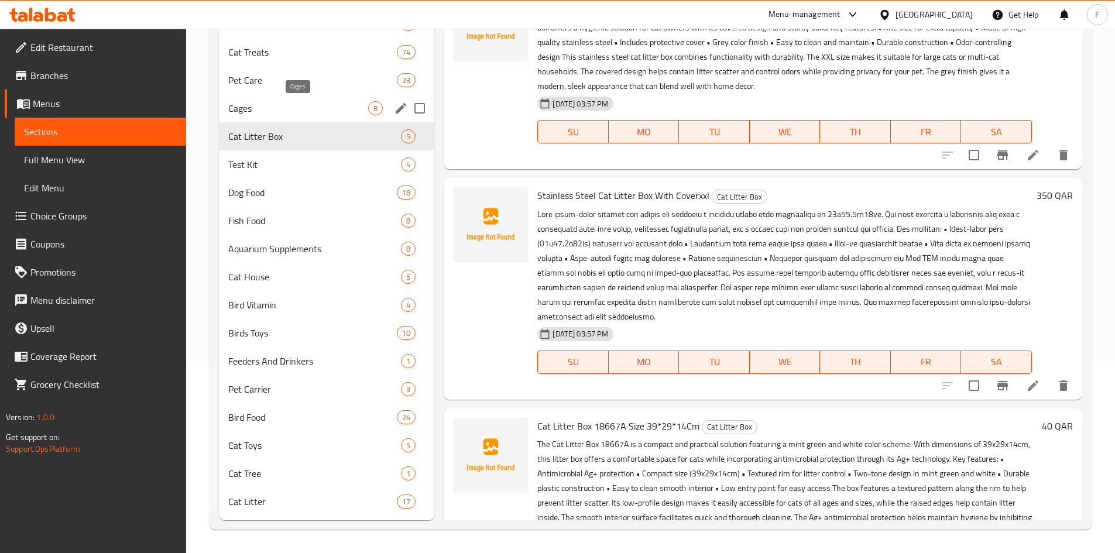
click at [250, 114] on span "Cages" at bounding box center [298, 108] width 140 height 14
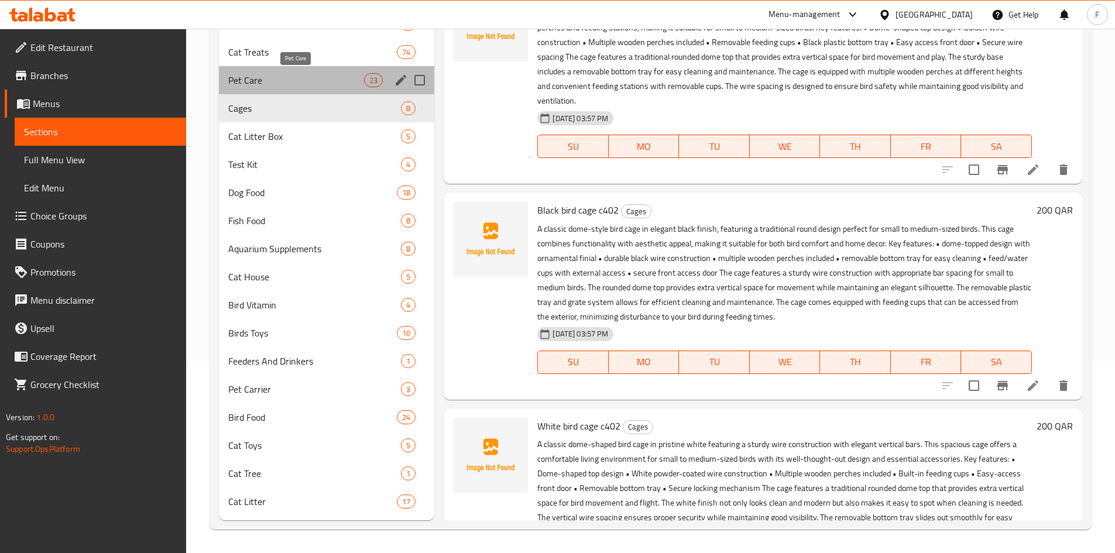
click at [254, 80] on span "Pet Care" at bounding box center [296, 80] width 136 height 14
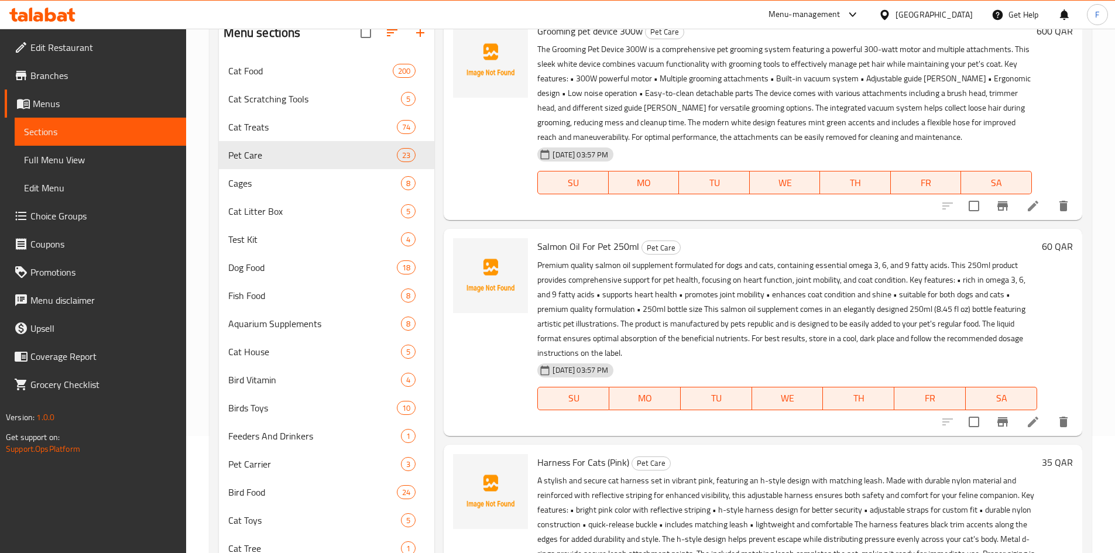
scroll to position [117, 0]
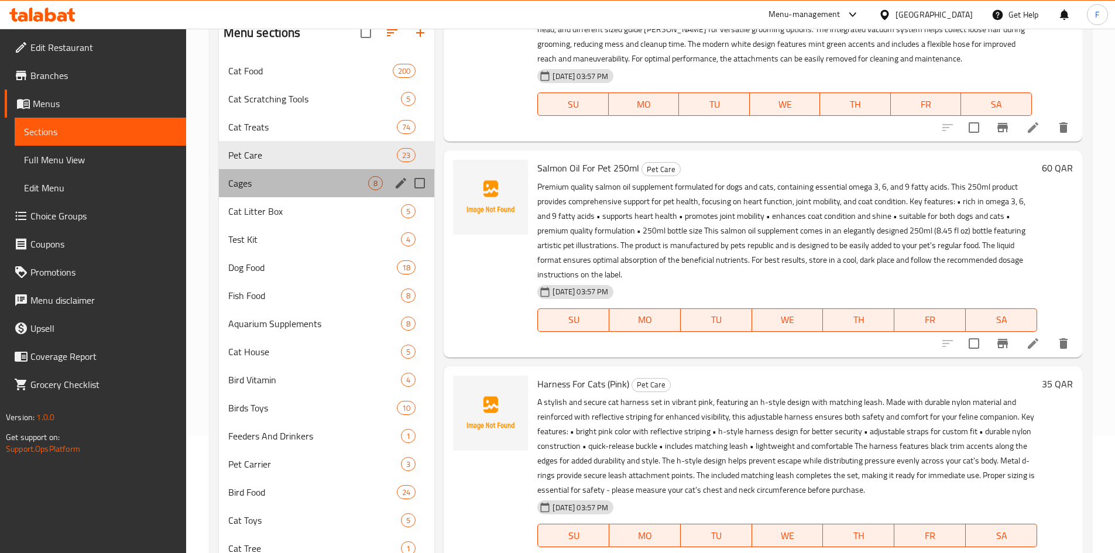
click at [276, 173] on div "Cages 8" at bounding box center [327, 183] width 216 height 28
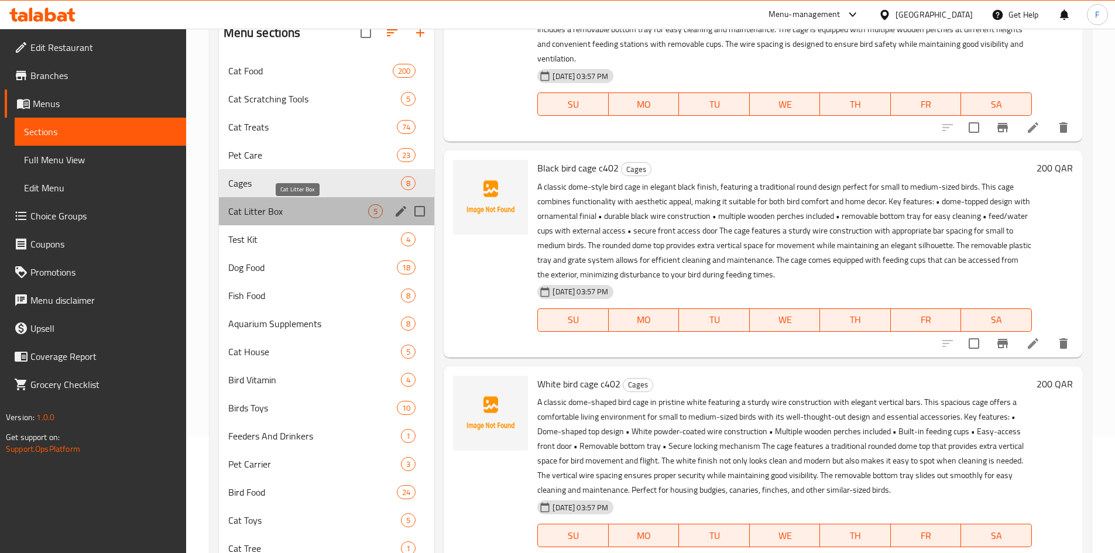
click at [263, 218] on span "Cat Litter Box" at bounding box center [298, 211] width 140 height 14
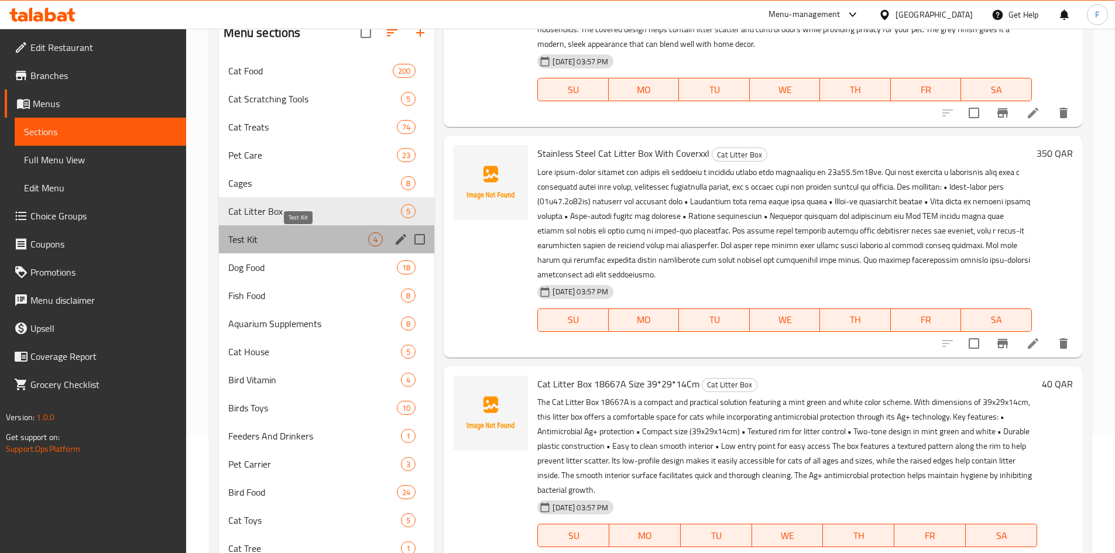
click at [255, 235] on span "Test Kit" at bounding box center [298, 239] width 140 height 14
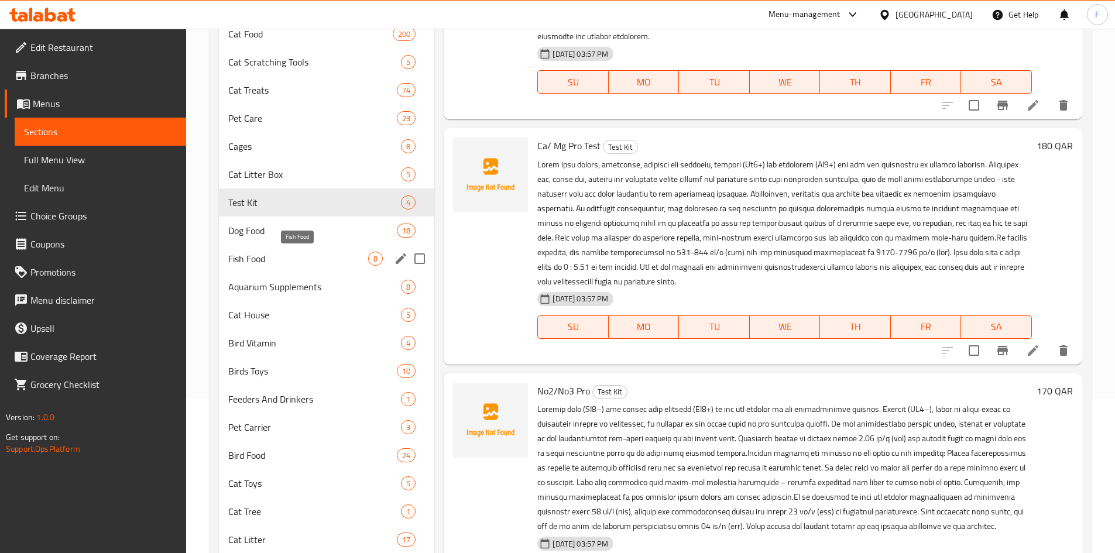
scroll to position [133, 0]
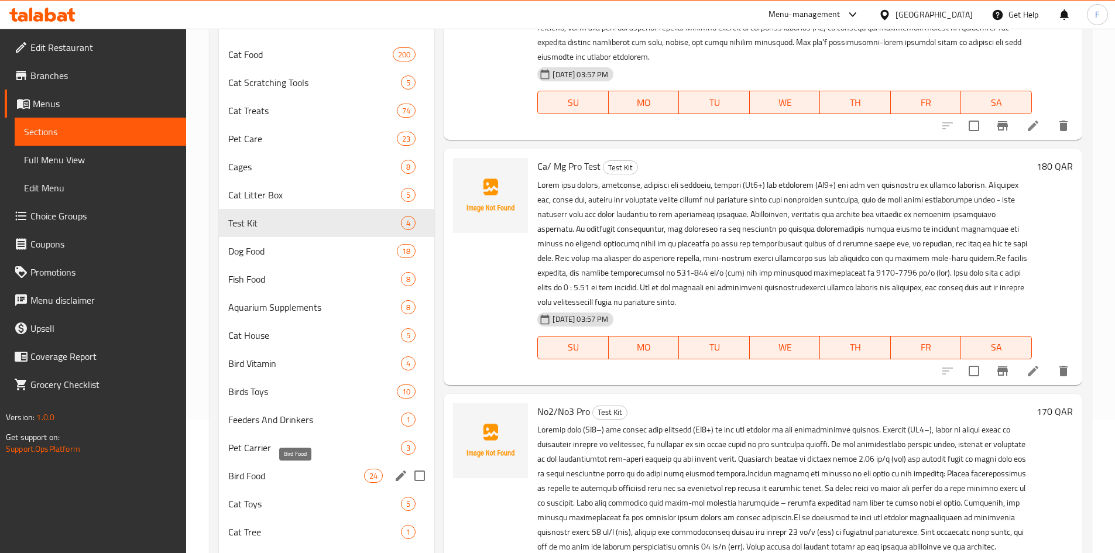
click at [259, 478] on span "Bird Food" at bounding box center [296, 476] width 136 height 14
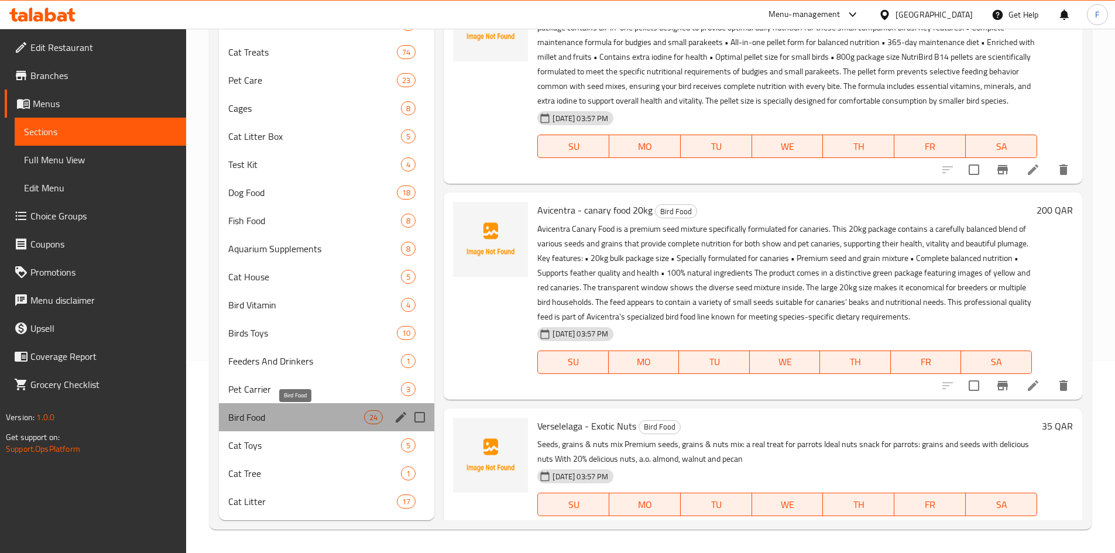
click at [327, 413] on span "Bird Food" at bounding box center [296, 417] width 136 height 14
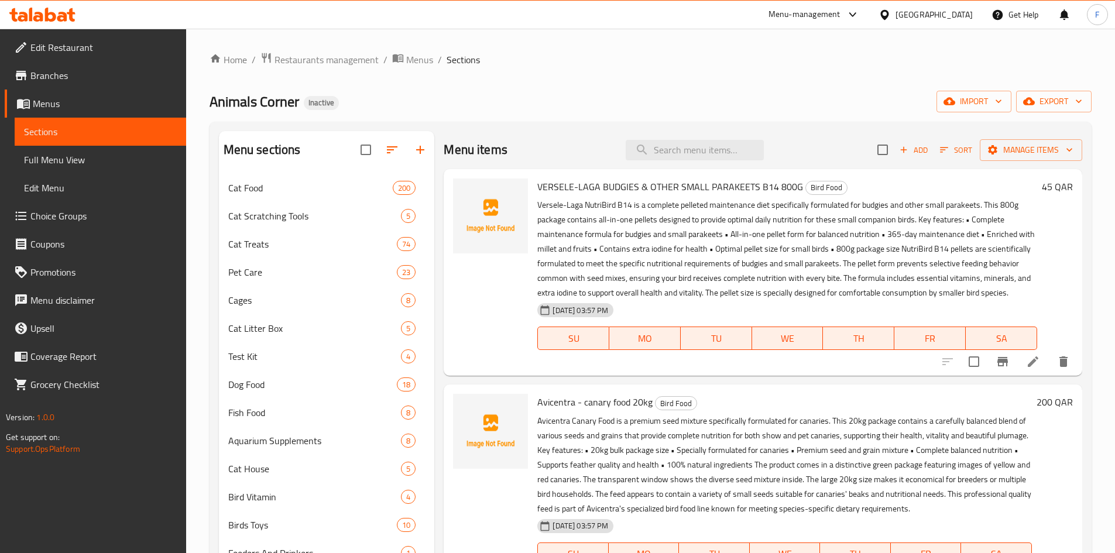
click at [640, 259] on p "Versele-Laga NutriBird B14 is a complete pelleted maintenance diet specifically…" at bounding box center [787, 249] width 500 height 102
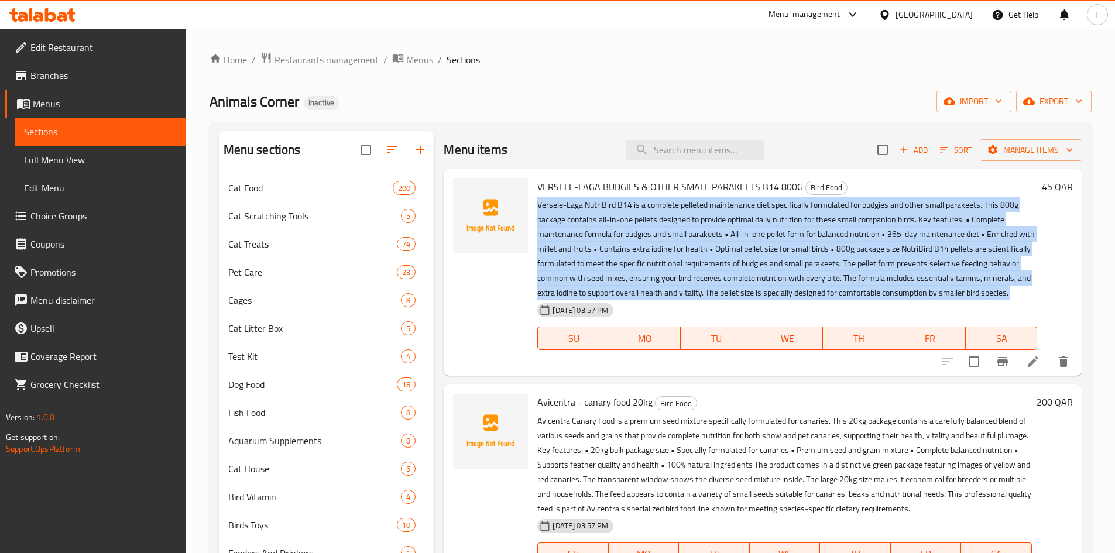
click at [640, 259] on p "Versele-Laga NutriBird B14 is a complete pelleted maintenance diet specifically…" at bounding box center [787, 249] width 500 height 102
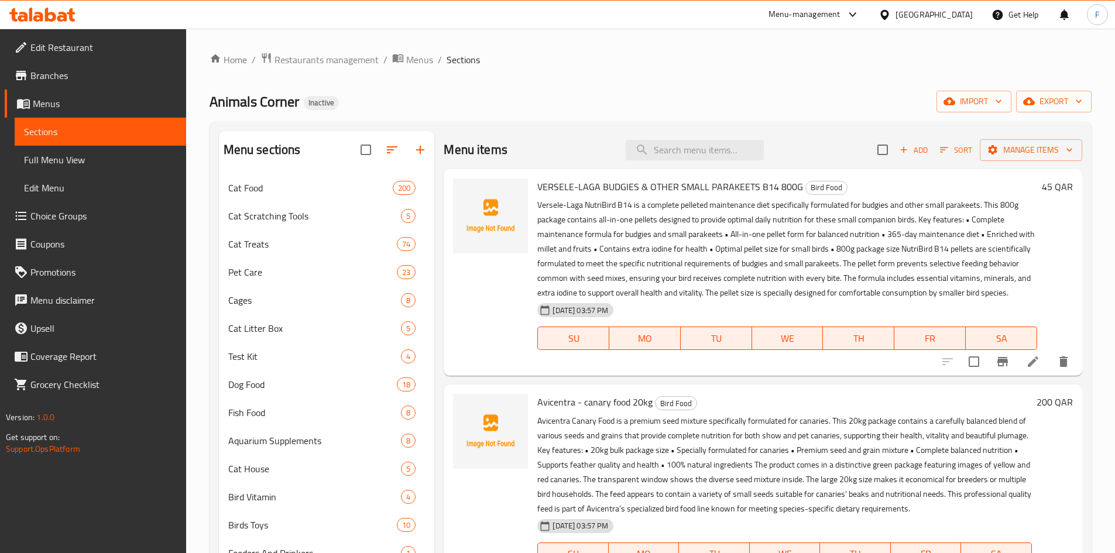
click at [559, 190] on span "VERSELE-LAGA BUDGIES & OTHER SMALL PARAKEETS B14 800G" at bounding box center [670, 187] width 266 height 18
click at [612, 226] on p "Versele-Laga NutriBird B14 is a complete pelleted maintenance diet specifically…" at bounding box center [787, 249] width 500 height 102
click at [669, 160] on input "search" at bounding box center [695, 150] width 138 height 20
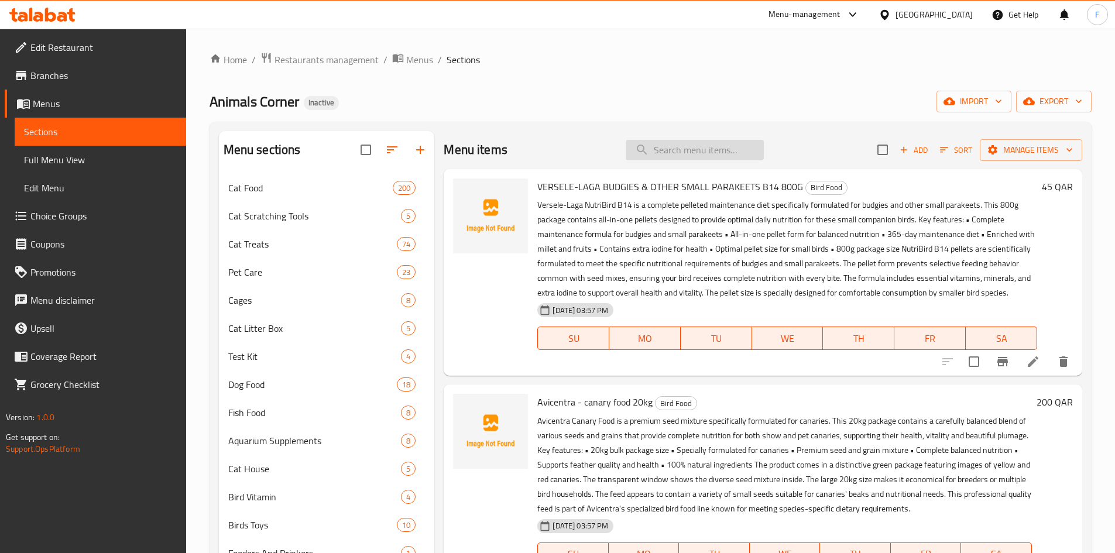
paste input "Verselelaga - Exotic Nuts"
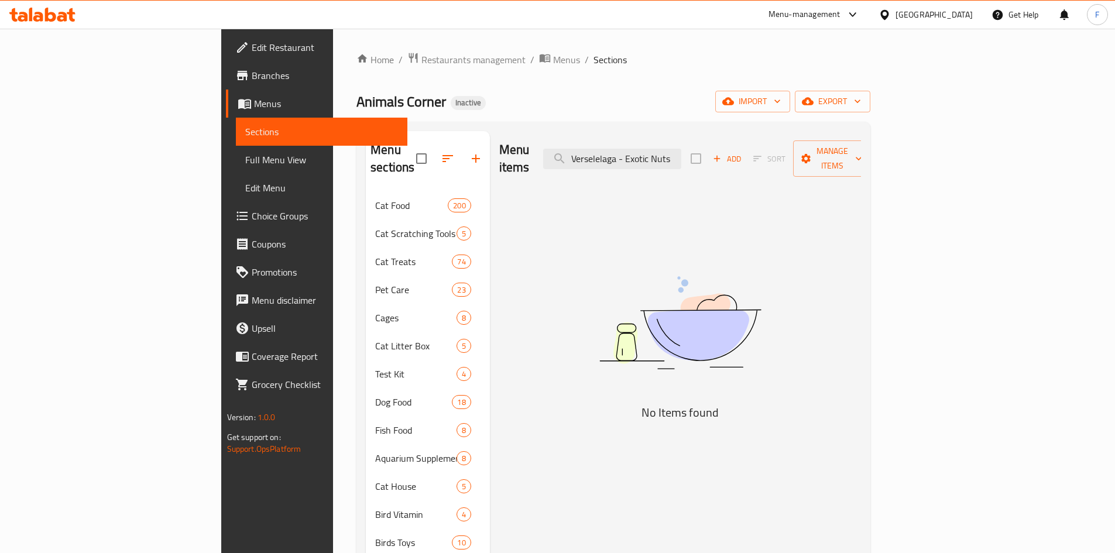
drag, startPoint x: 746, startPoint y: 152, endPoint x: 775, endPoint y: 152, distance: 28.7
click at [775, 152] on div "Menu items Verselelaga - Exotic Nuts Add Sort Manage items" at bounding box center [680, 159] width 362 height 56
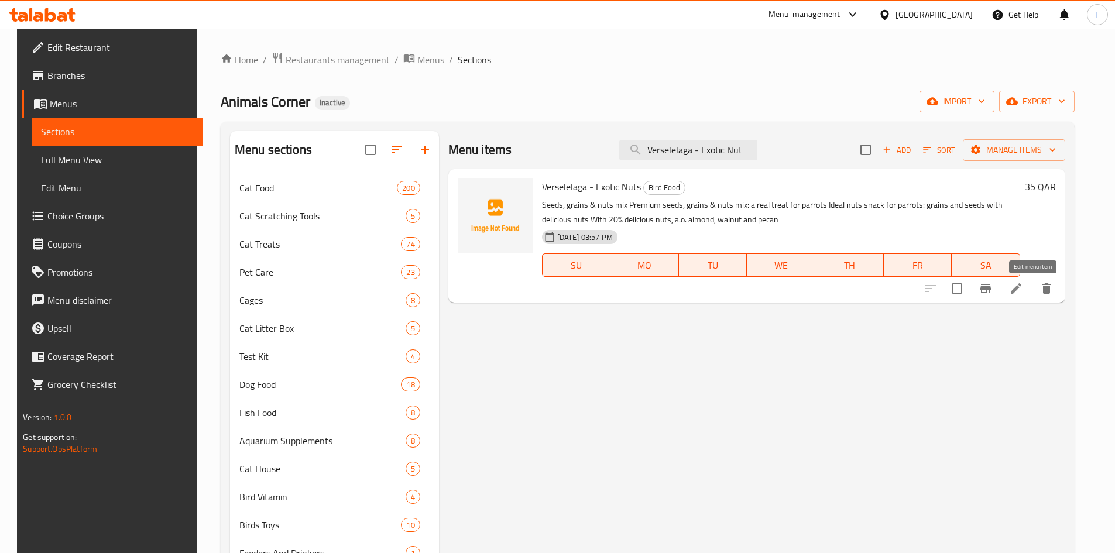
type input "Verselelaga - Exotic Nut"
click at [1023, 290] on icon at bounding box center [1016, 288] width 14 height 14
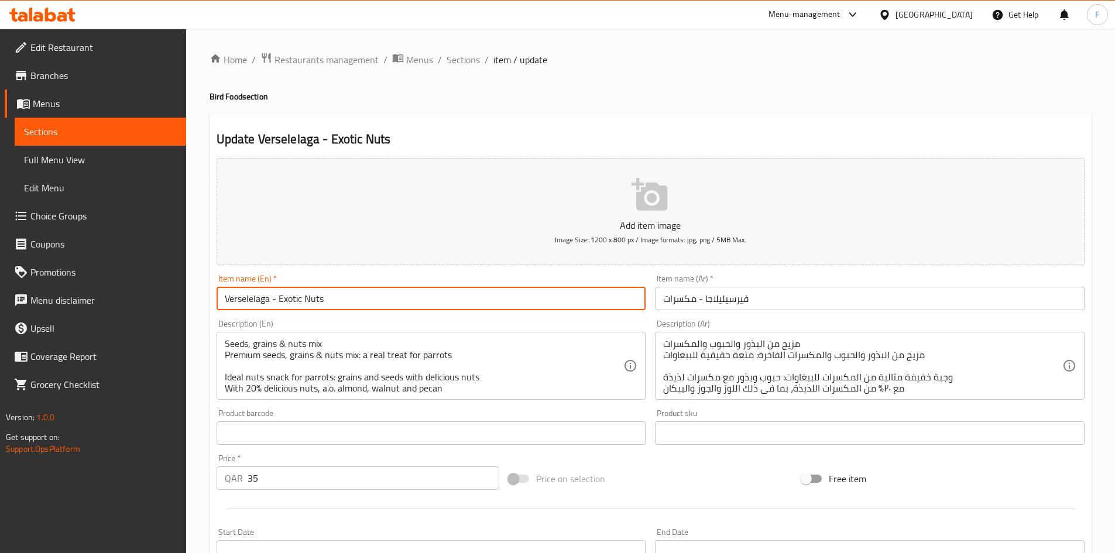
click at [289, 300] on input "Verselelaga - Exotic Nuts" at bounding box center [432, 298] width 430 height 23
click at [290, 300] on input "Verselelaga - Exotic Nuts" at bounding box center [432, 298] width 430 height 23
drag, startPoint x: 278, startPoint y: 300, endPoint x: 301, endPoint y: 301, distance: 23.4
click at [301, 301] on input "Verselelaga - Exotic Nuts" at bounding box center [432, 298] width 430 height 23
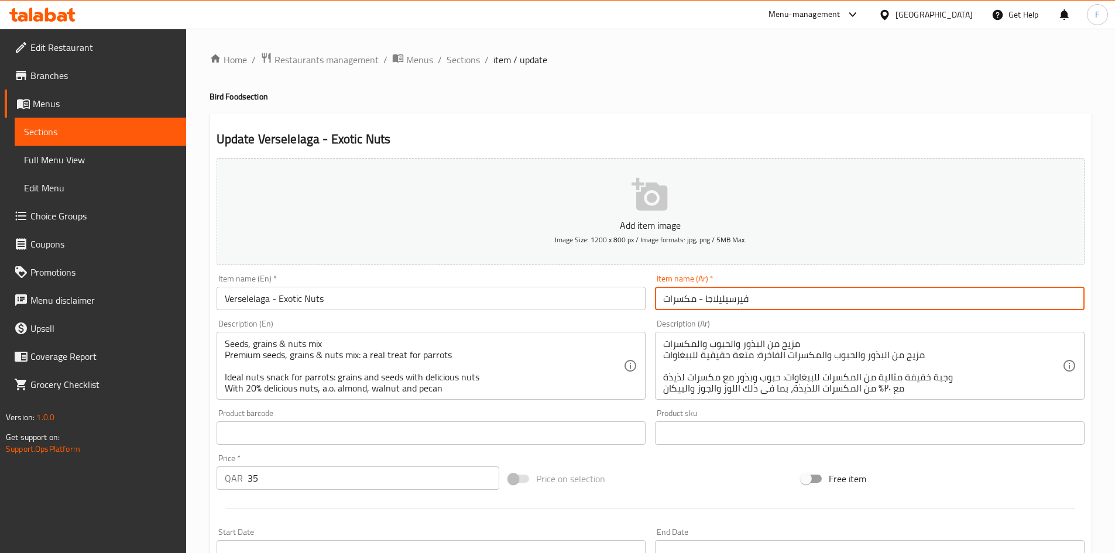
click at [770, 296] on input "فيرسيليلاجا - مكسرات" at bounding box center [870, 298] width 430 height 23
paste input "استوائية"
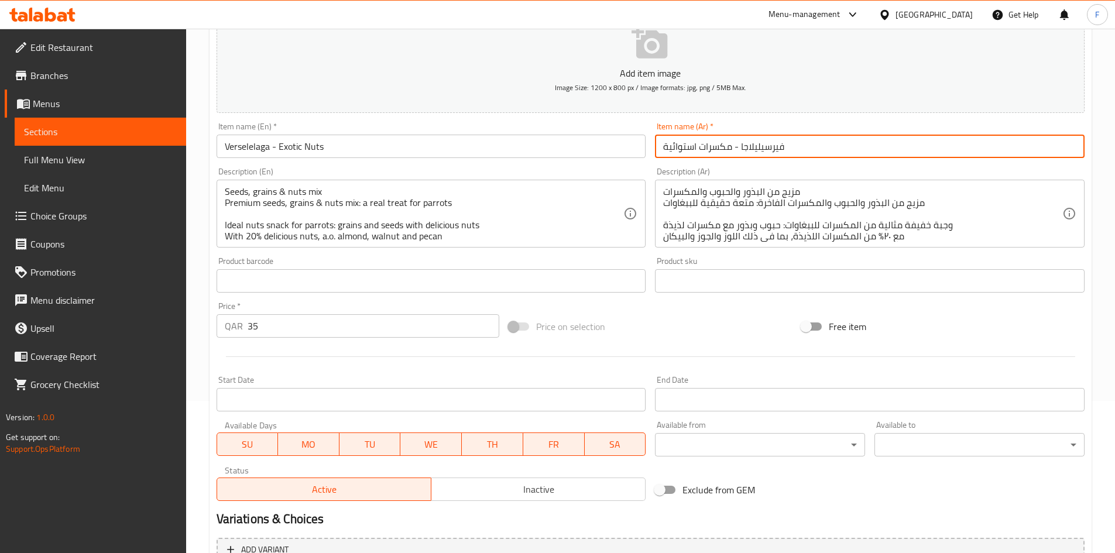
scroll to position [176, 0]
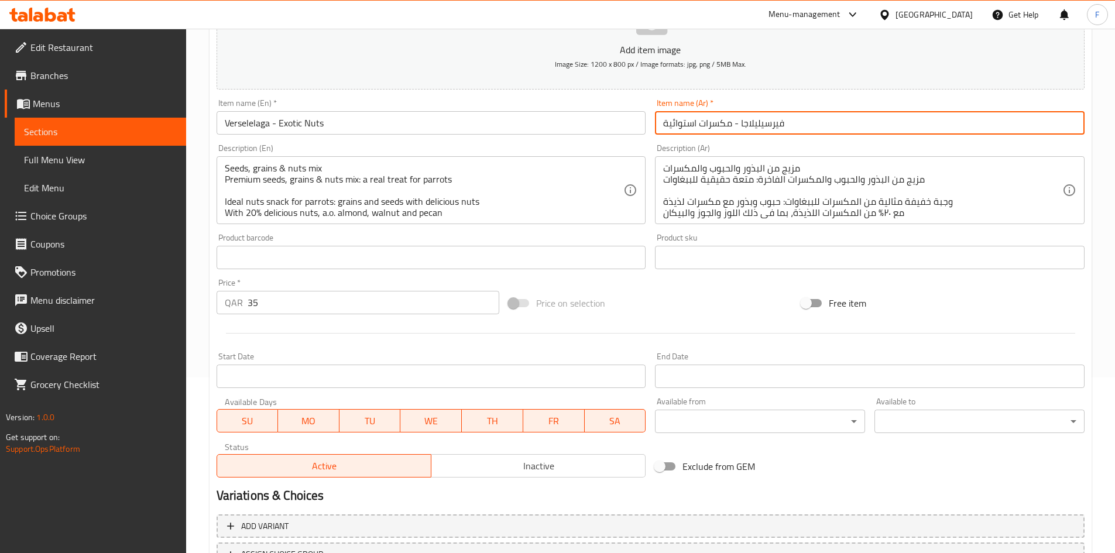
type input "فيرسيليلاجا - مكسرات استوائية"
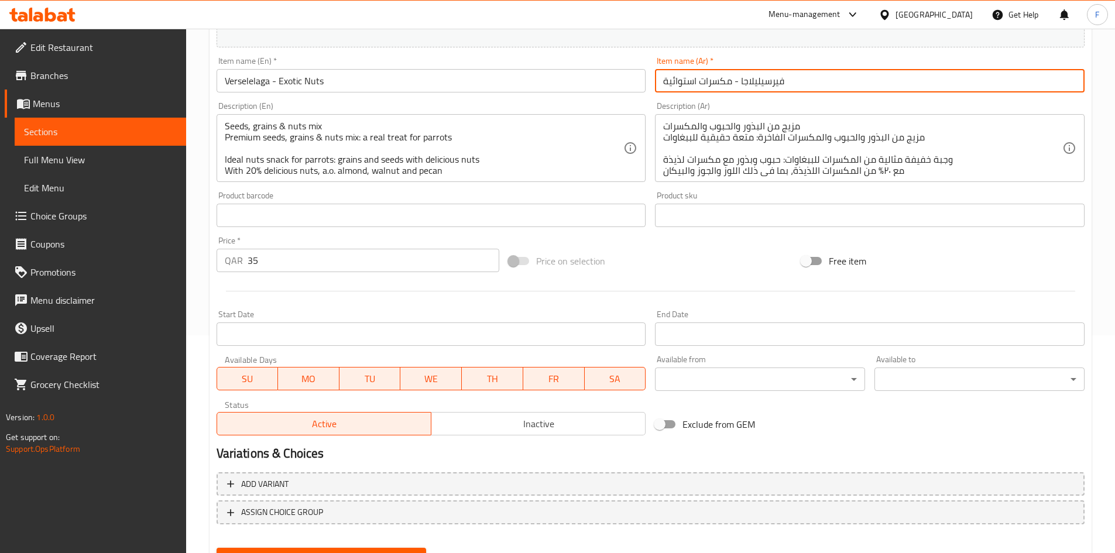
scroll to position [274, 0]
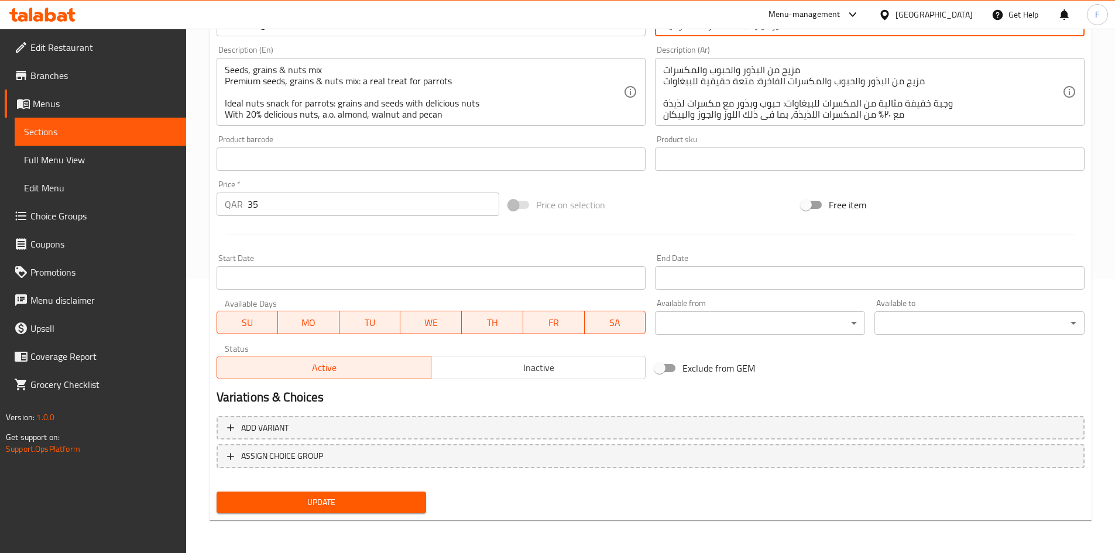
click at [392, 507] on span "Update" at bounding box center [321, 502] width 191 height 15
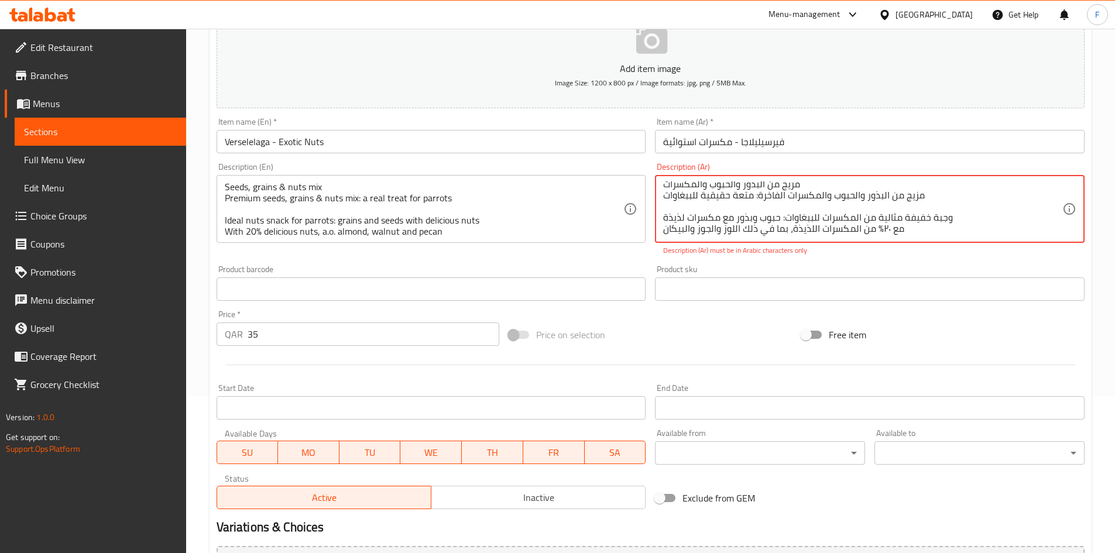
scroll to position [0, 0]
drag, startPoint x: 902, startPoint y: 230, endPoint x: 674, endPoint y: 146, distance: 243.3
click at [674, 146] on div "Add item image Image Size: 1200 x 800 px / Image formats: jpg, png / 5MB Max. I…" at bounding box center [650, 254] width 877 height 517
click at [676, 171] on div "Description (Ar) مزيج من البذور والحبوب والمكسرات مزيج من البذور والحبوب والمكس…" at bounding box center [870, 209] width 430 height 93
click at [675, 185] on textarea "مزيج من البذور والحبوب والمكسرات مزيج من البذور والحبوب والمكسرات الفاخرة: متعة…" at bounding box center [862, 209] width 399 height 56
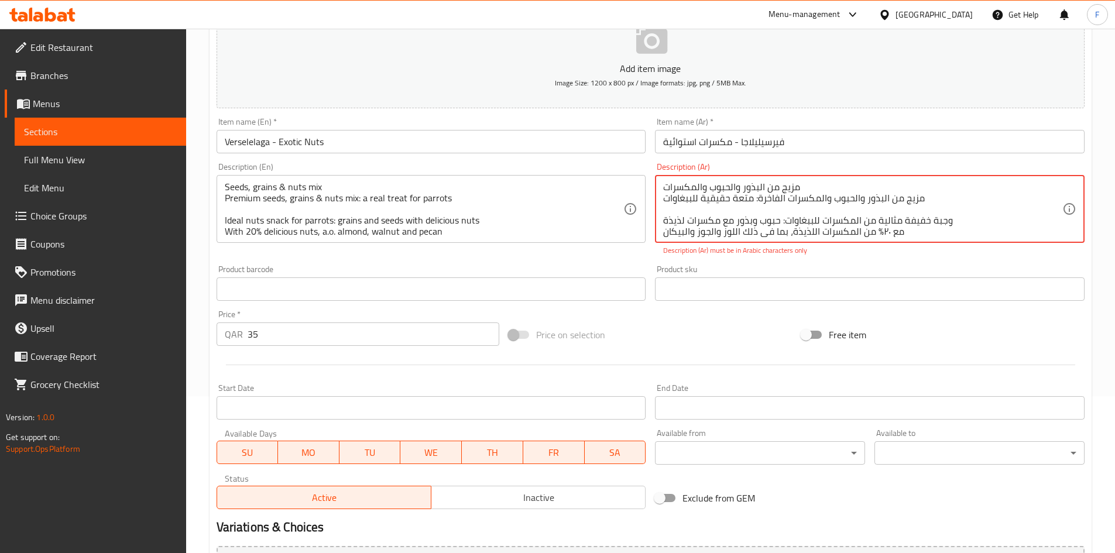
click at [675, 185] on textarea "مزيج من البذور والحبوب والمكسرات مزيج من البذور والحبوب والمكسرات الفاخرة: متعة…" at bounding box center [862, 209] width 399 height 56
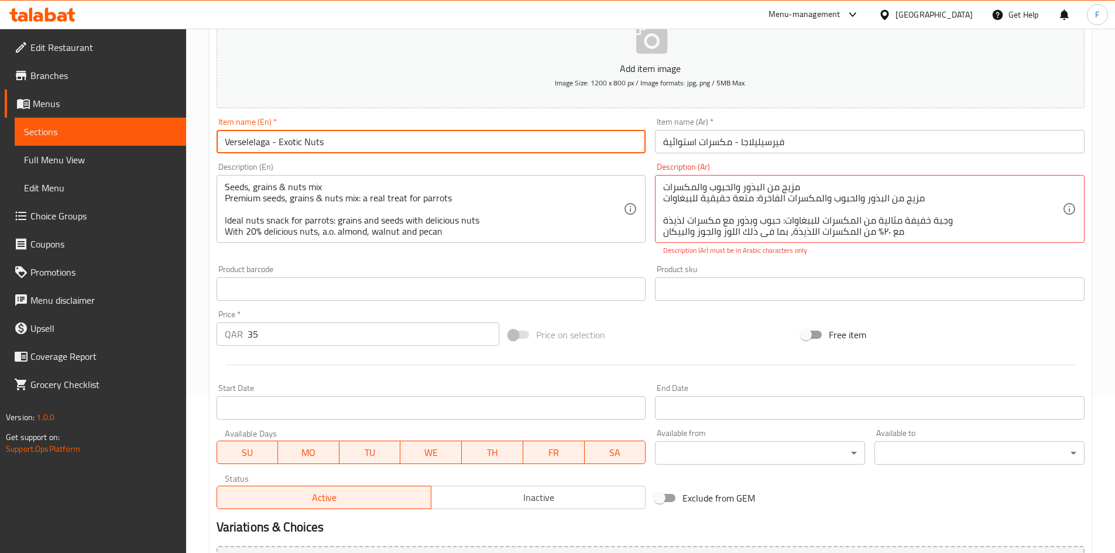
click at [356, 150] on input "Verselelaga - Exotic Nuts" at bounding box center [432, 141] width 430 height 23
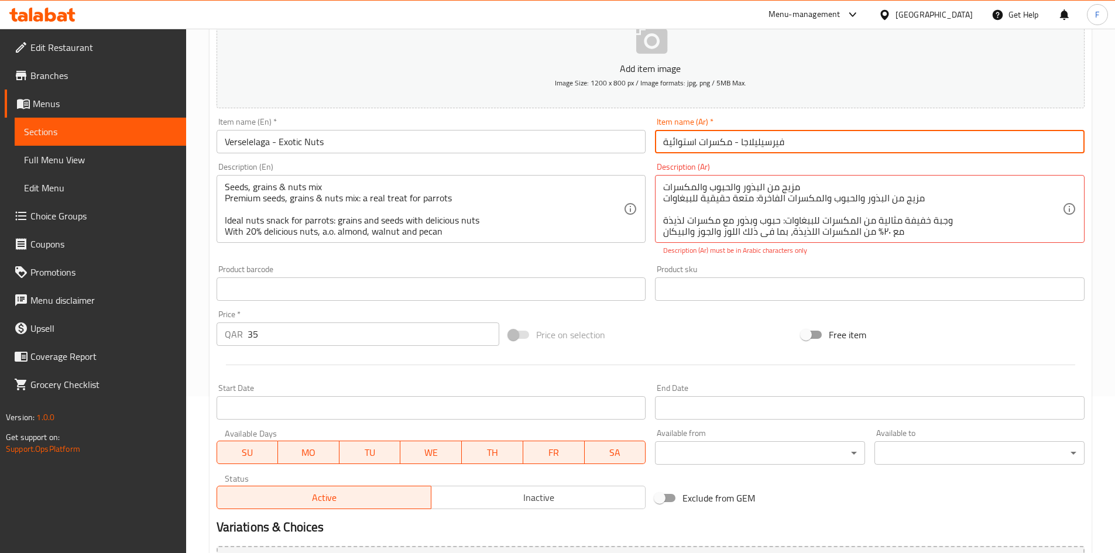
click at [695, 143] on input "فيرسيليلاجا - مكسرات استوائية" at bounding box center [870, 141] width 430 height 23
click at [715, 141] on input "فيرسيليلاجا - مكسرات استوائية" at bounding box center [870, 141] width 430 height 23
click at [725, 138] on input "فيرسيليلاجا - مكسرات استوائية" at bounding box center [870, 141] width 430 height 23
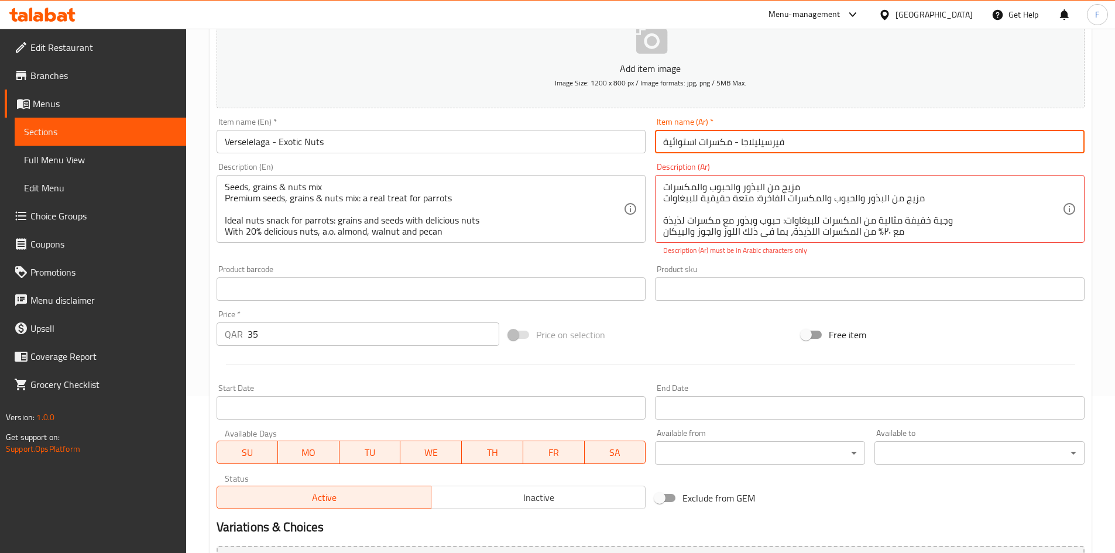
click at [725, 138] on input "فيرسيليلاجا - مكسرات استوائية" at bounding box center [870, 141] width 430 height 23
click at [696, 149] on input "فيرسيليلاجا - مكسرات استوائية" at bounding box center [870, 141] width 430 height 23
click at [696, 139] on input "فيرسيليلاجا - مكسرات استوائية" at bounding box center [870, 141] width 430 height 23
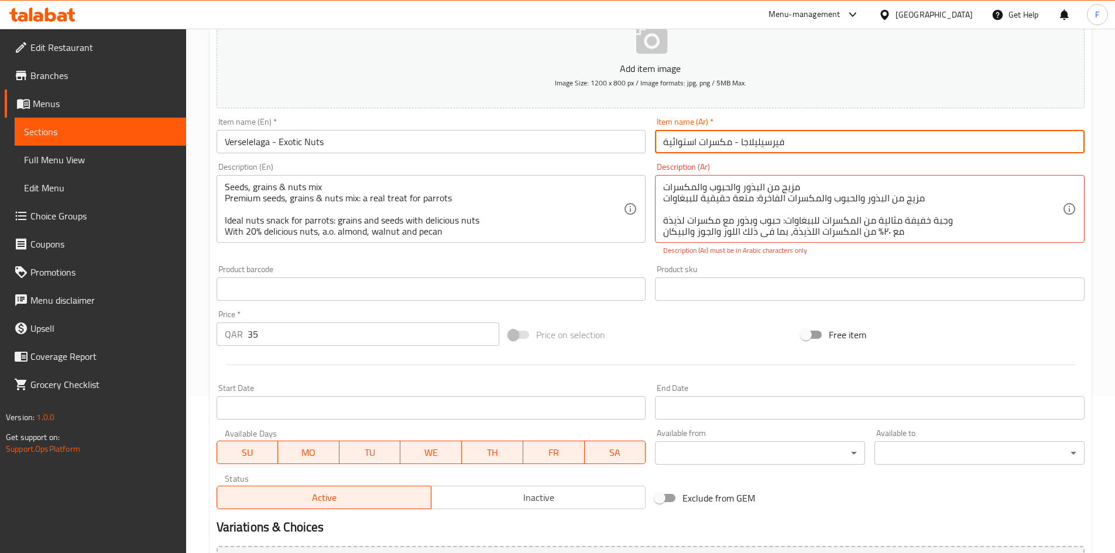
click at [696, 139] on input "فيرسيليلاجا - مكسرات استوائية" at bounding box center [870, 141] width 430 height 23
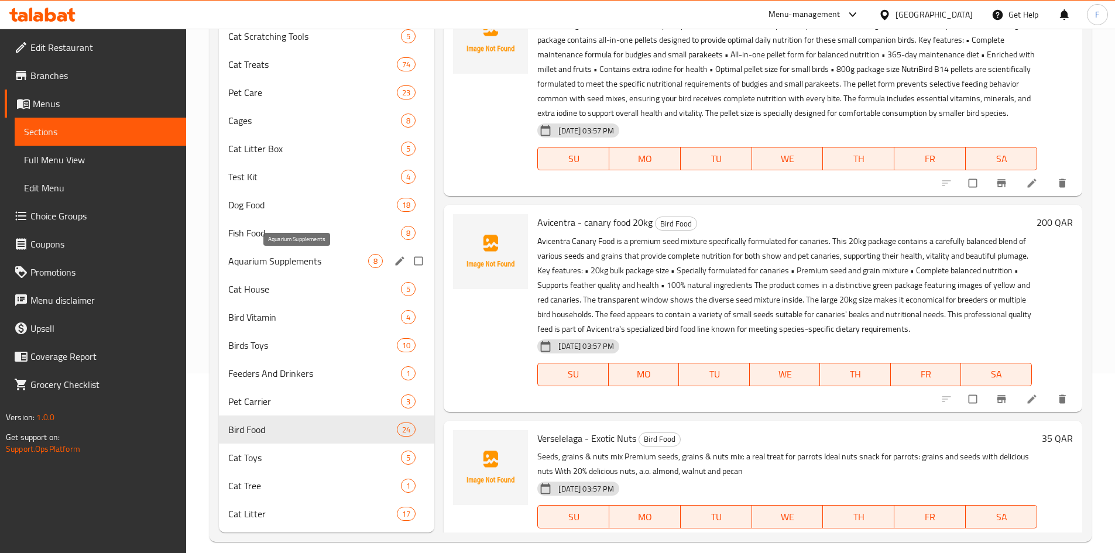
scroll to position [192, 0]
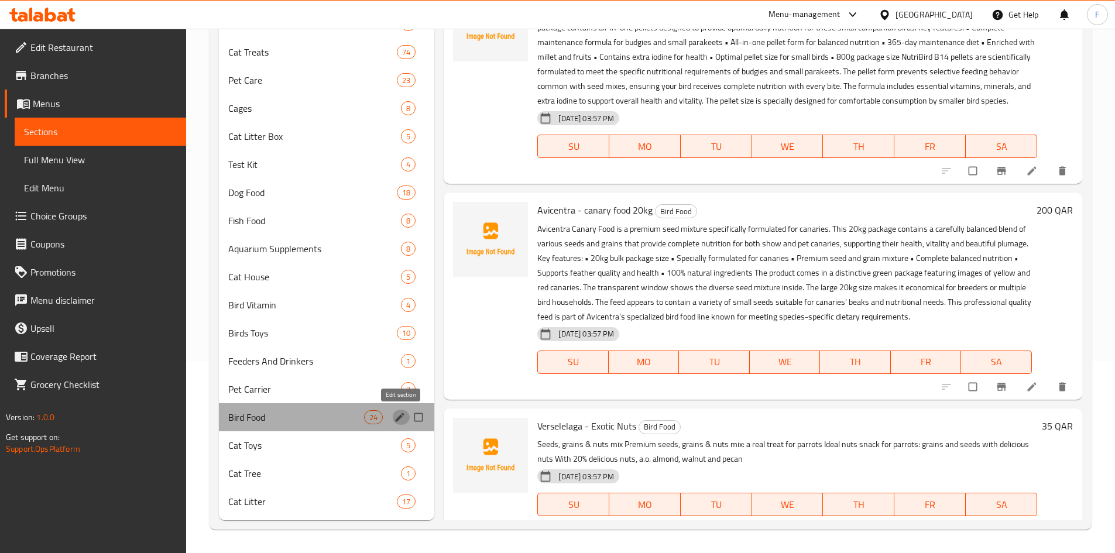
click at [398, 414] on icon "edit" at bounding box center [400, 417] width 12 height 12
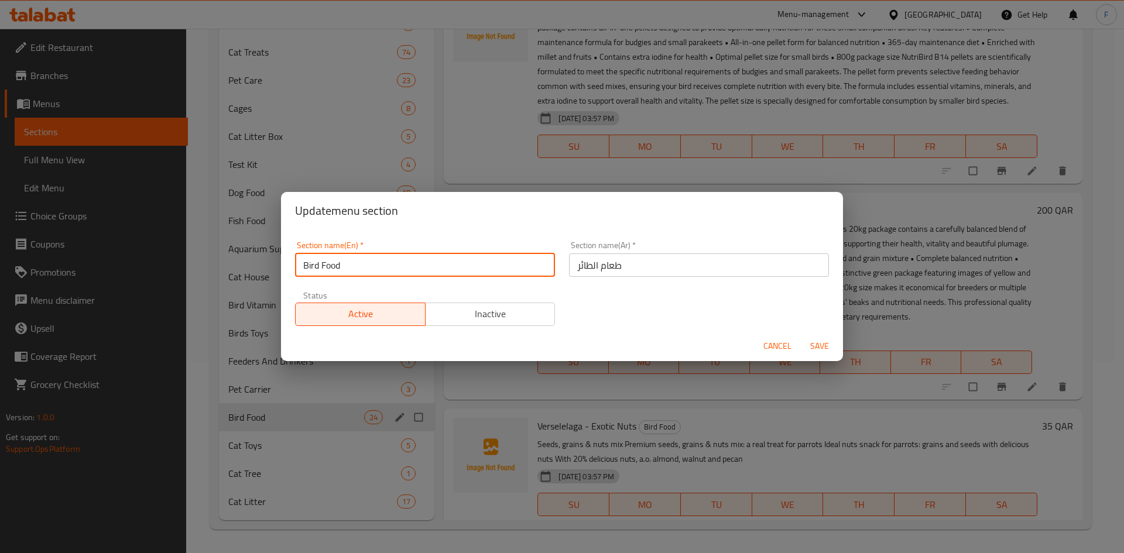
drag, startPoint x: 360, startPoint y: 265, endPoint x: 300, endPoint y: 263, distance: 60.9
click at [300, 263] on input "Bird Food" at bounding box center [425, 264] width 260 height 23
click at [779, 338] on button "Cancel" at bounding box center [776, 346] width 37 height 22
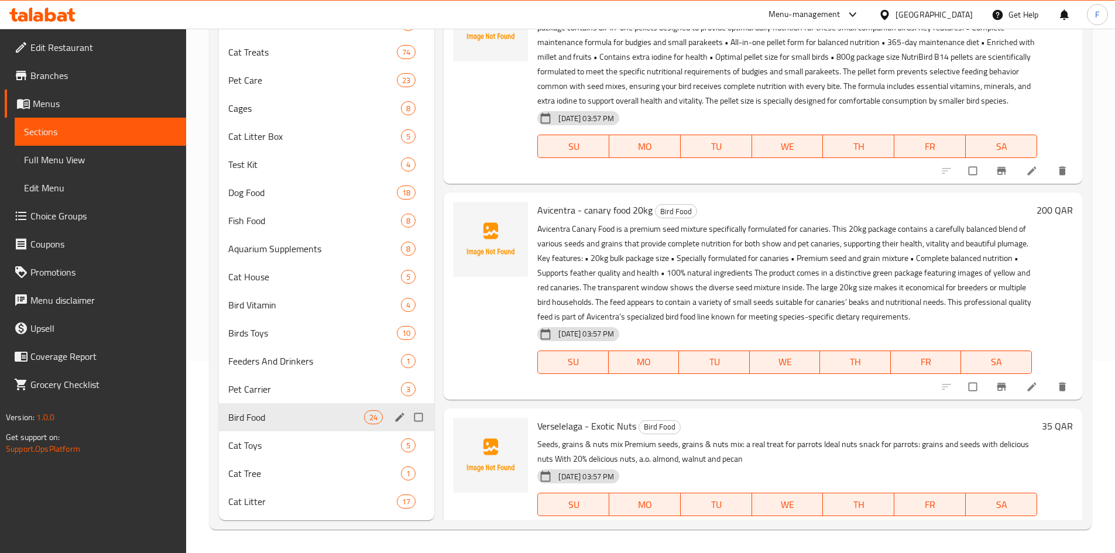
click at [102, 159] on span "Full Menu View" at bounding box center [100, 160] width 153 height 14
click at [84, 159] on span "Full Menu View" at bounding box center [100, 160] width 153 height 14
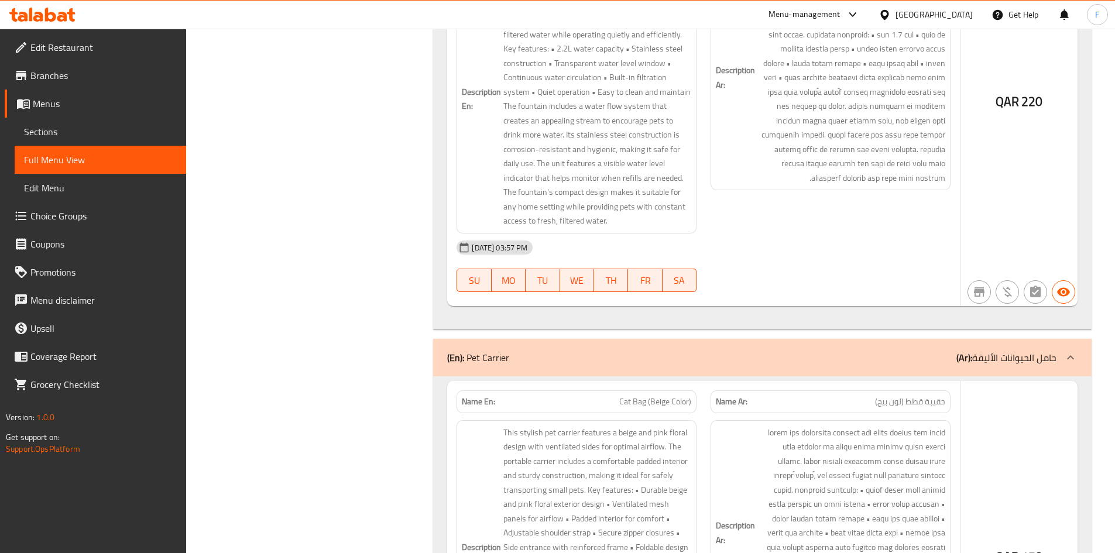
scroll to position [149205, 0]
drag, startPoint x: 533, startPoint y: 215, endPoint x: 499, endPoint y: 198, distance: 38.7
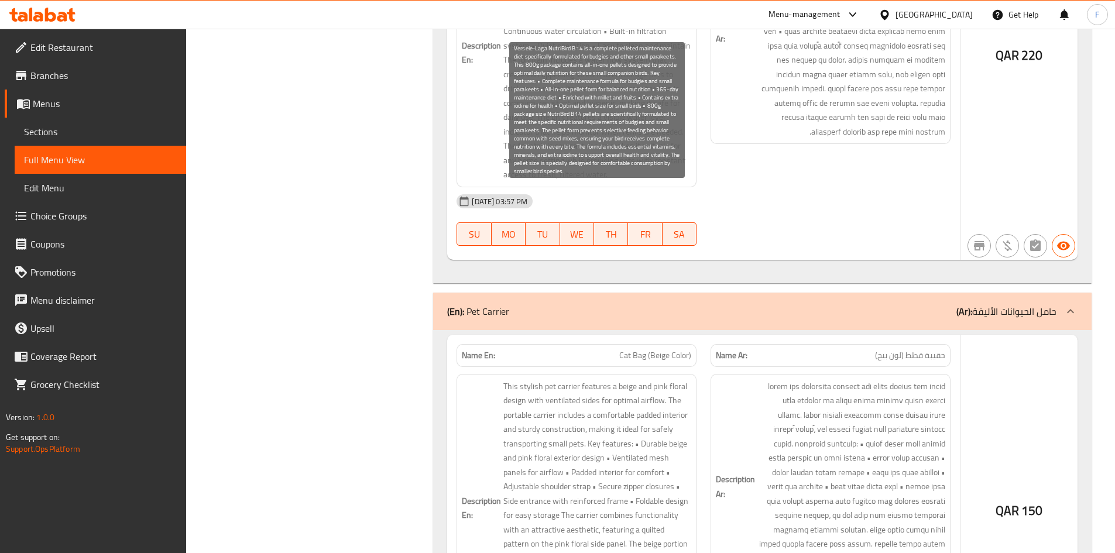
scroll to position [149264, 0]
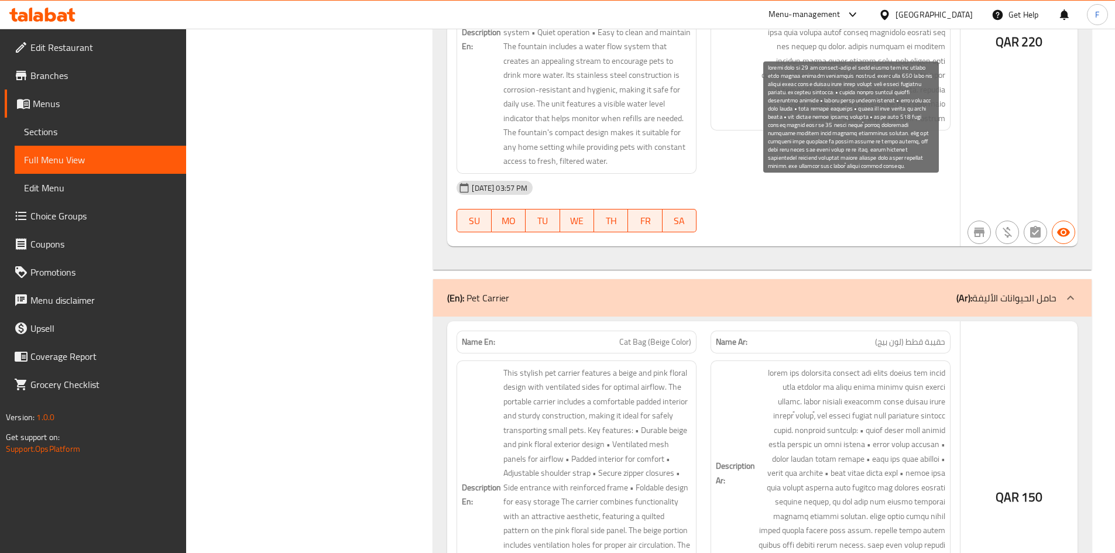
drag, startPoint x: 918, startPoint y: 291, endPoint x: 808, endPoint y: 422, distance: 170.3
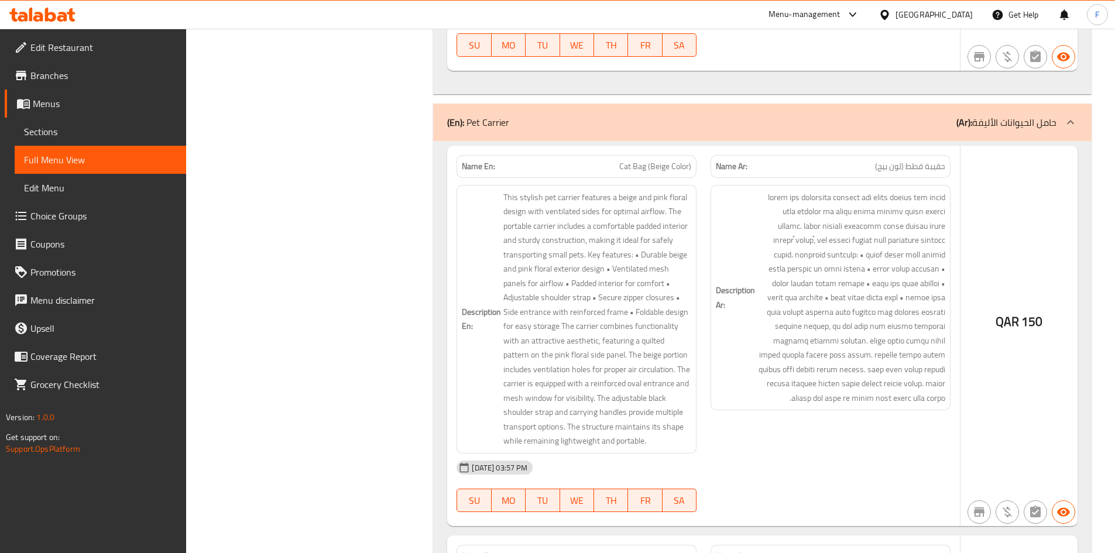
scroll to position [149967, 0]
